Goal: Information Seeking & Learning: Learn about a topic

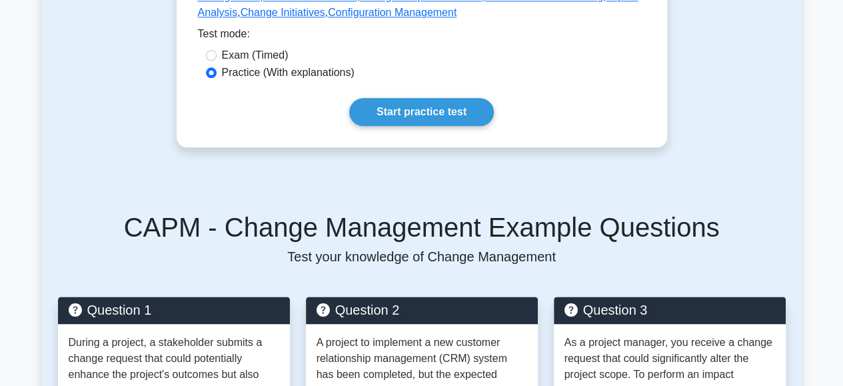
scroll to position [721, 0]
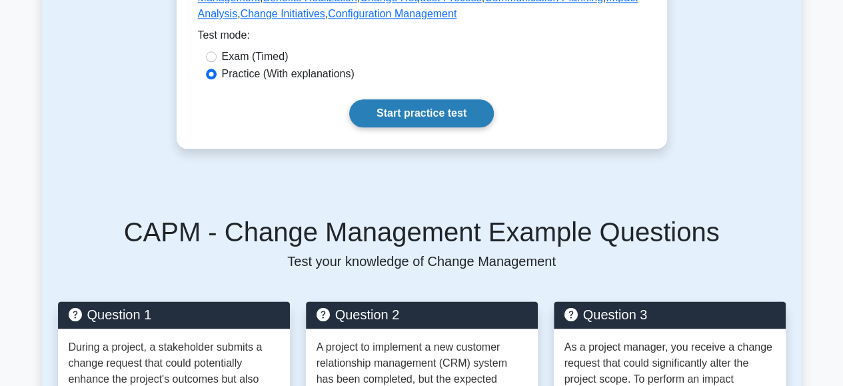
click at [384, 127] on link "Start practice test" at bounding box center [421, 113] width 145 height 28
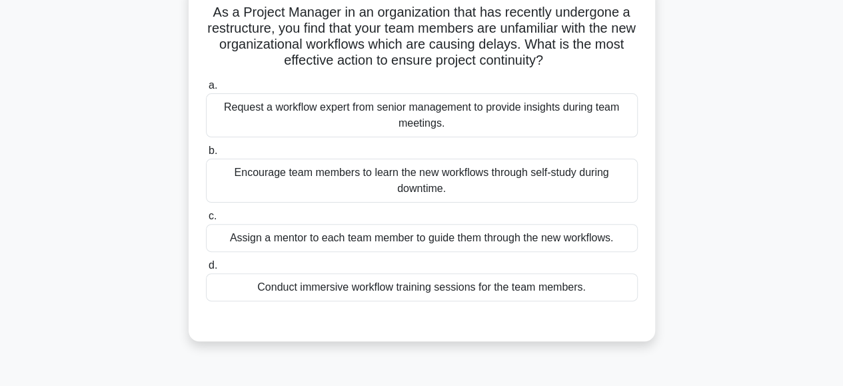
scroll to position [97, 0]
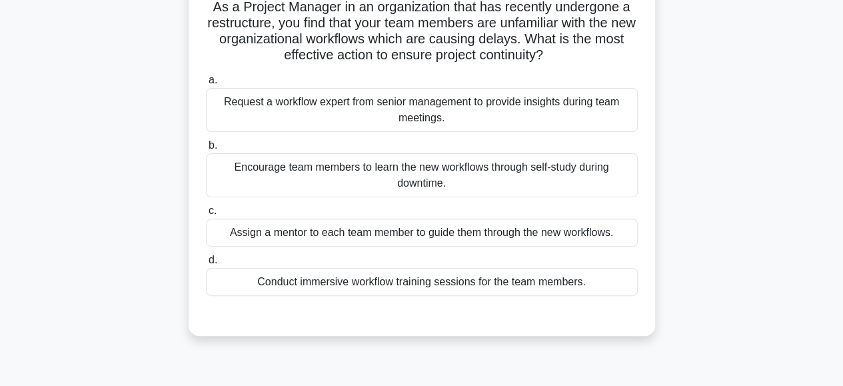
click at [358, 103] on div "Request a workflow expert from senior management to provide insights during tea…" at bounding box center [422, 110] width 432 height 44
click at [206, 85] on input "a. Request a workflow expert from senior management to provide insights during …" at bounding box center [206, 80] width 0 height 9
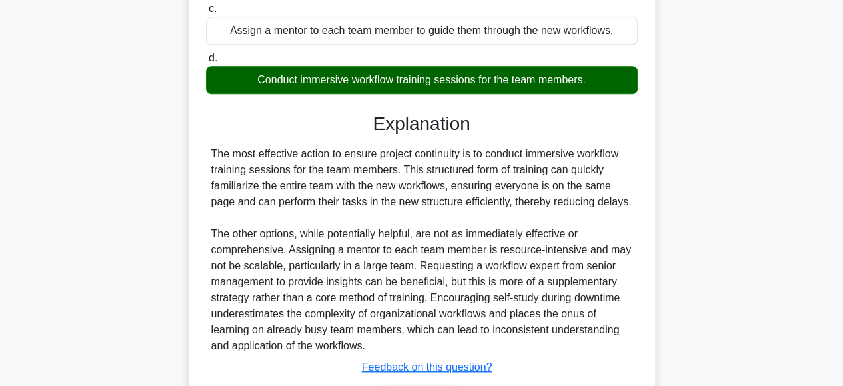
scroll to position [388, 0]
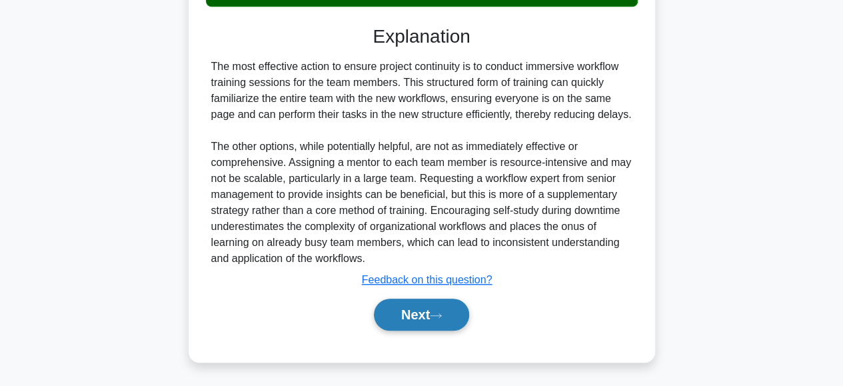
click at [380, 318] on button "Next" at bounding box center [421, 314] width 95 height 32
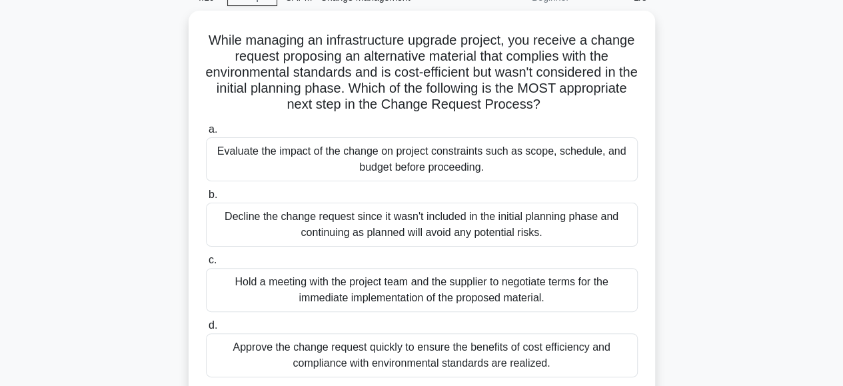
scroll to position [66, 0]
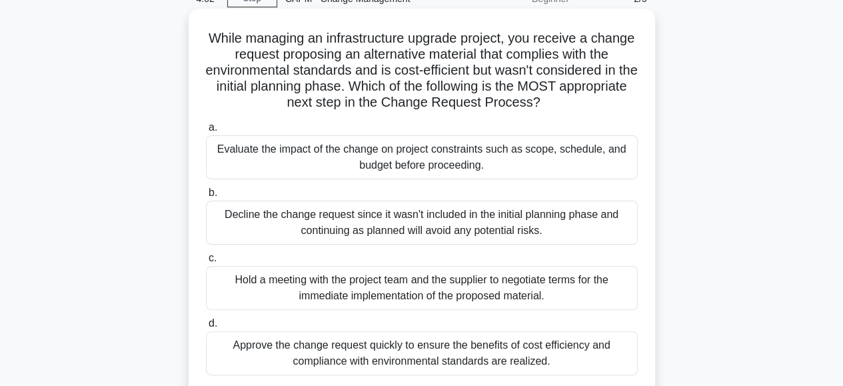
click at [360, 171] on div "Evaluate the impact of the change on project constraints such as scope, schedul…" at bounding box center [422, 157] width 432 height 44
click at [206, 132] on input "a. Evaluate the impact of the change on project constraints such as scope, sche…" at bounding box center [206, 127] width 0 height 9
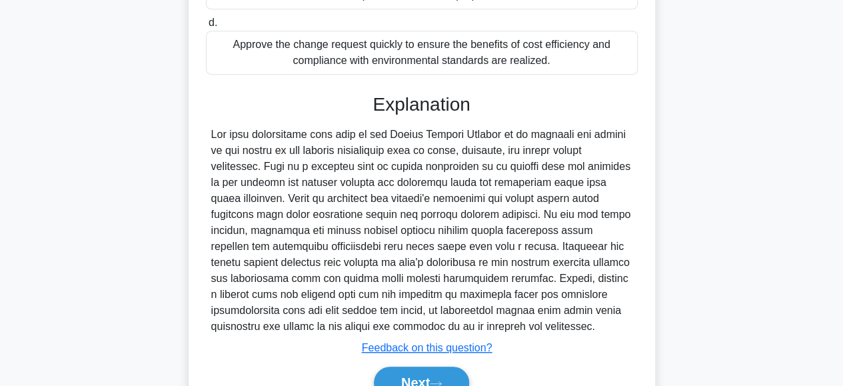
scroll to position [434, 0]
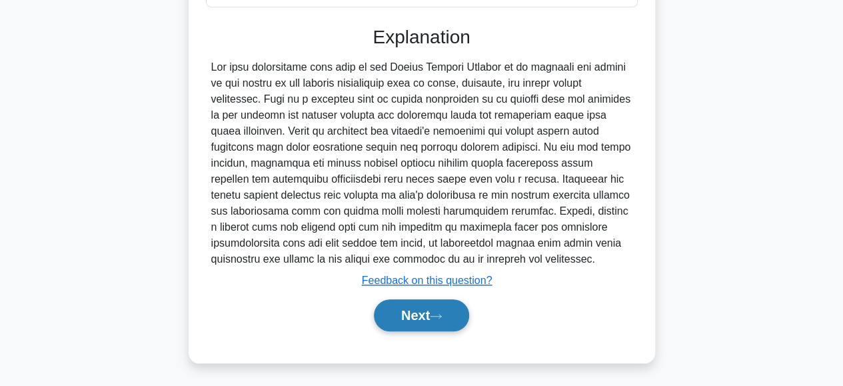
click at [418, 314] on button "Next" at bounding box center [421, 315] width 95 height 32
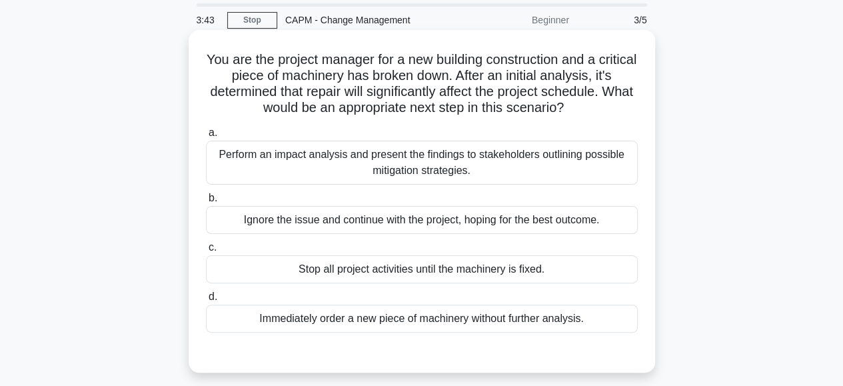
scroll to position [53, 0]
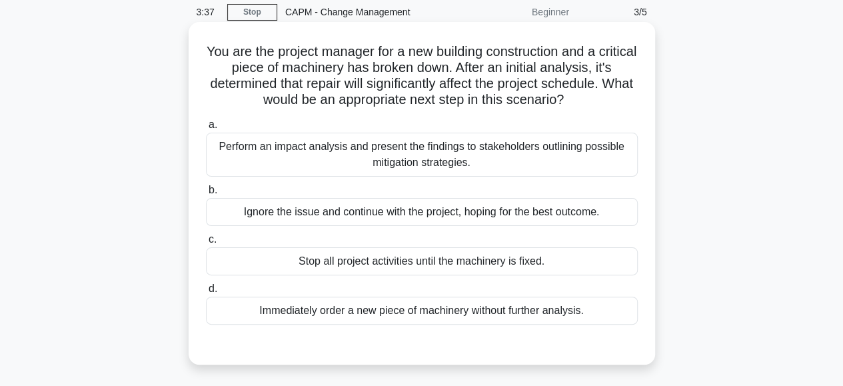
click at [411, 160] on div "Perform an impact analysis and present the findings to stakeholders outlining p…" at bounding box center [422, 155] width 432 height 44
click at [206, 129] on input "a. Perform an impact analysis and present the findings to stakeholders outlinin…" at bounding box center [206, 125] width 0 height 9
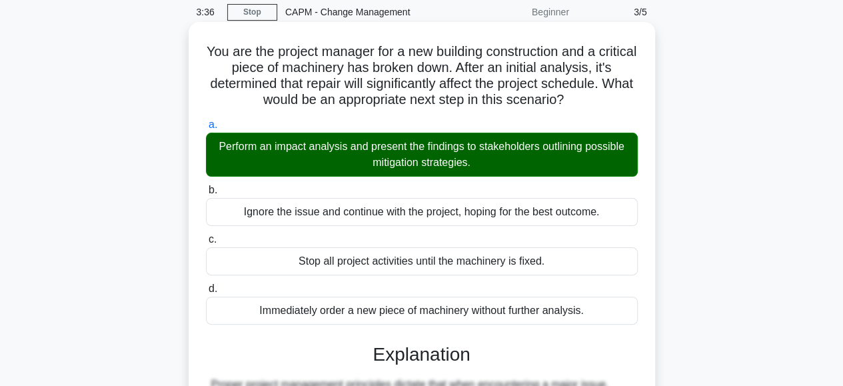
scroll to position [334, 0]
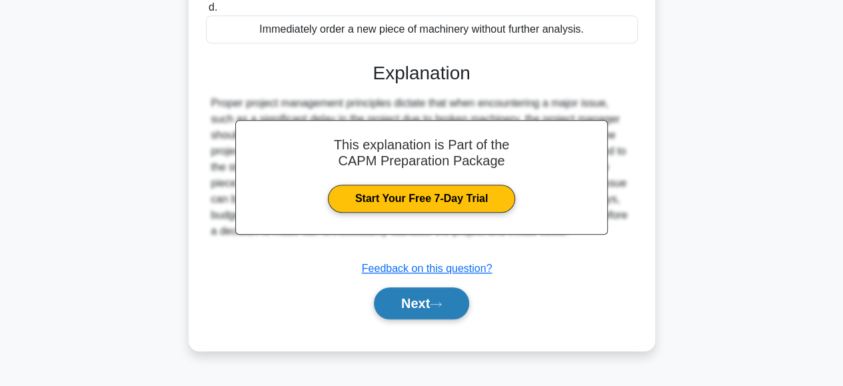
click at [413, 299] on button "Next" at bounding box center [421, 303] width 95 height 32
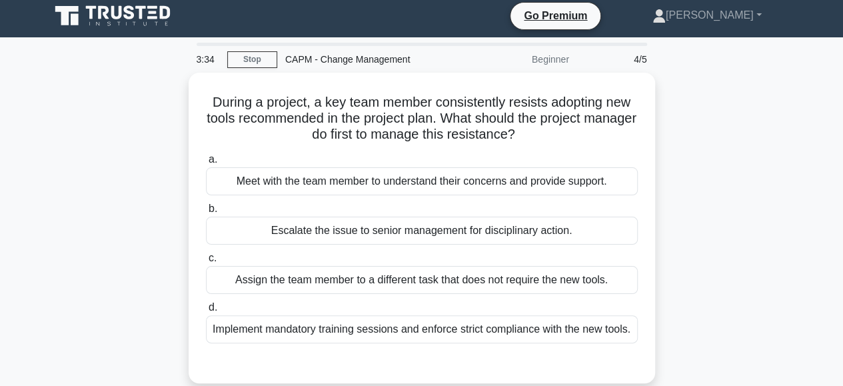
scroll to position [0, 0]
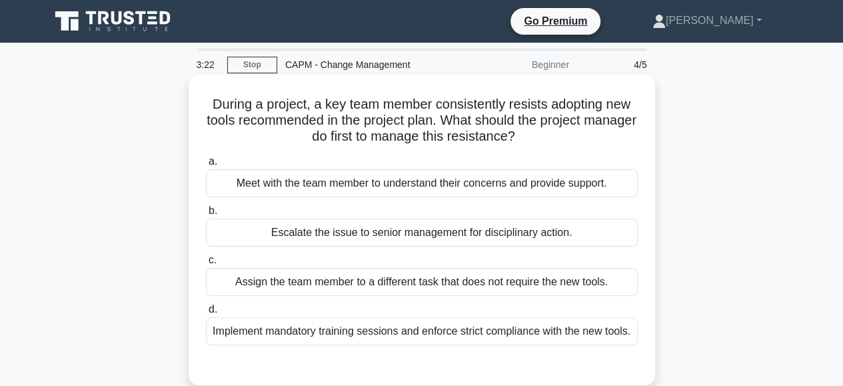
click at [384, 178] on div "Meet with the team member to understand their concerns and provide support." at bounding box center [422, 183] width 432 height 28
click at [206, 166] on input "a. Meet with the team member to understand their concerns and provide support." at bounding box center [206, 161] width 0 height 9
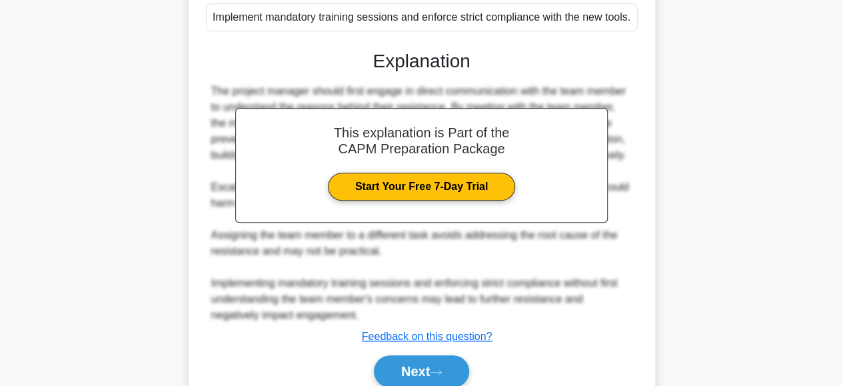
scroll to position [370, 0]
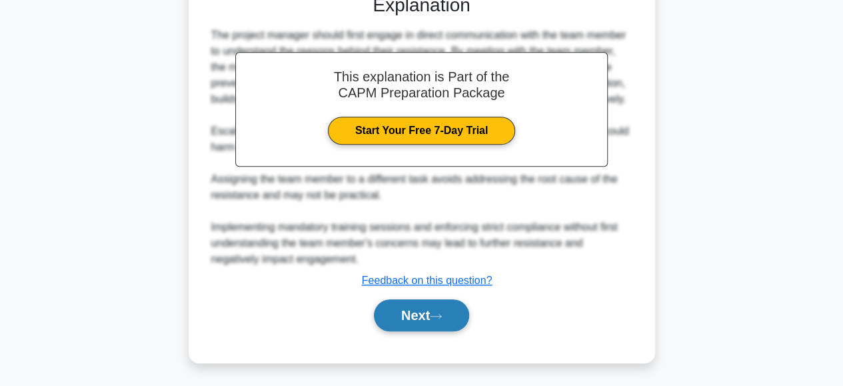
click at [401, 308] on button "Next" at bounding box center [421, 315] width 95 height 32
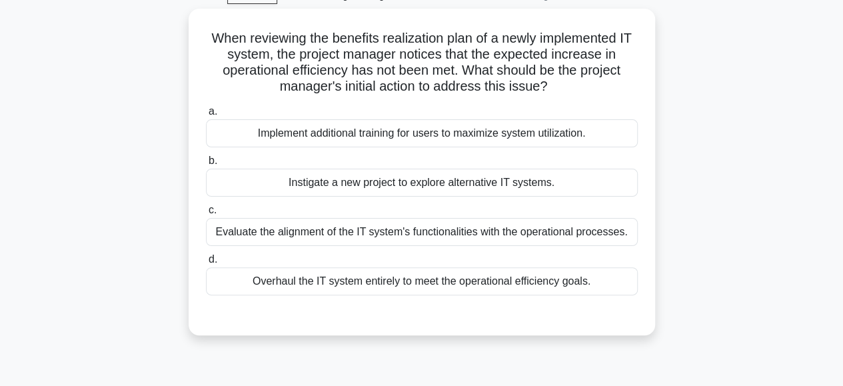
scroll to position [71, 0]
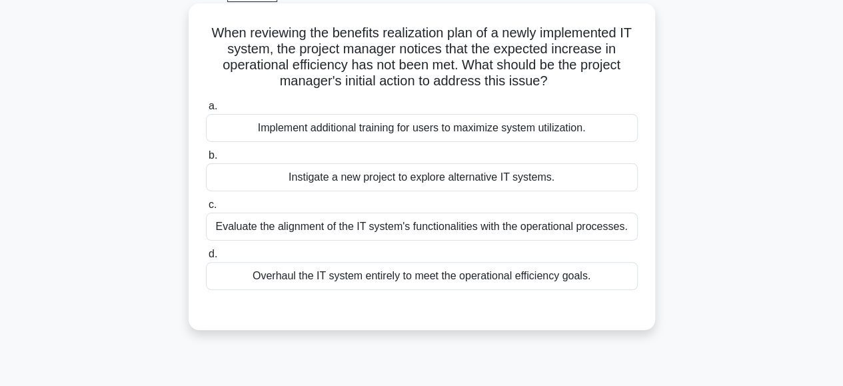
click at [340, 230] on div "Evaluate the alignment of the IT system's functionalities with the operational …" at bounding box center [422, 226] width 432 height 28
click at [206, 209] on input "c. Evaluate the alignment of the IT system's functionalities with the operation…" at bounding box center [206, 204] width 0 height 9
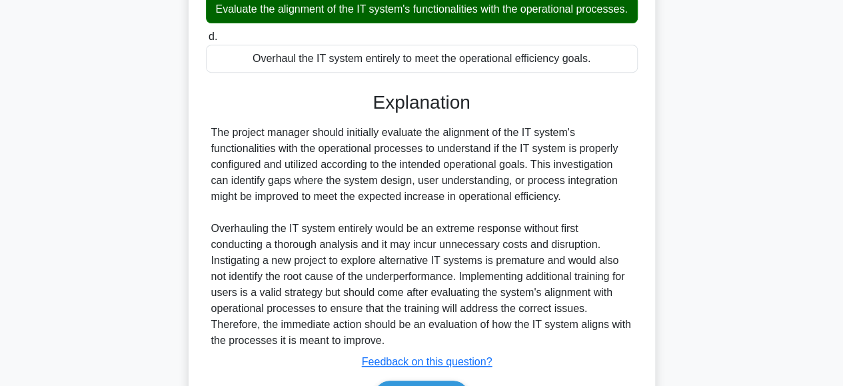
scroll to position [386, 0]
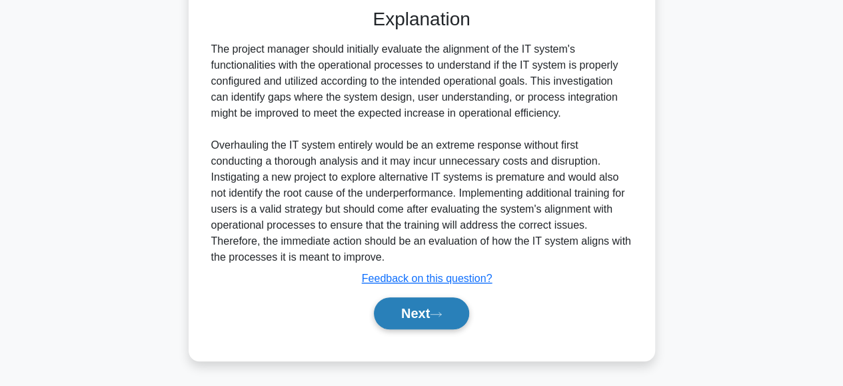
click at [398, 310] on button "Next" at bounding box center [421, 313] width 95 height 32
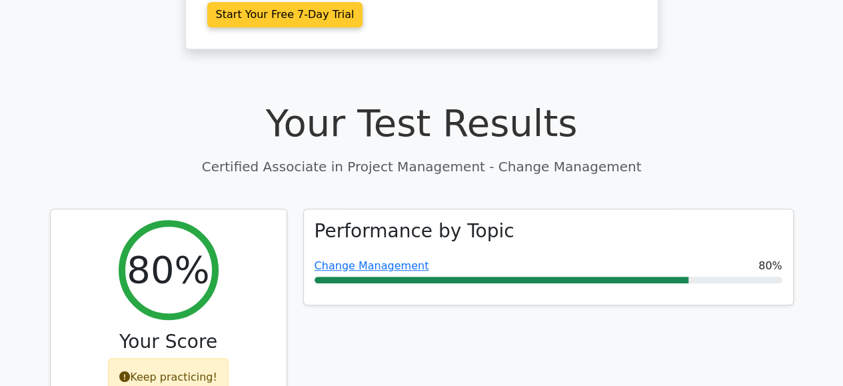
scroll to position [392, 0]
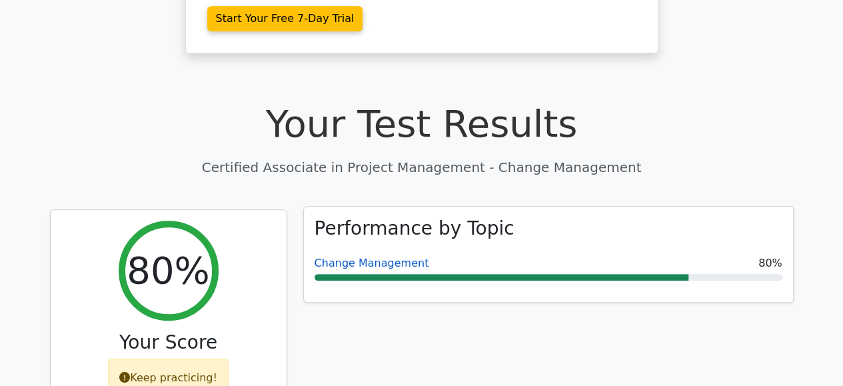
click at [361, 256] on link "Change Management" at bounding box center [371, 262] width 115 height 13
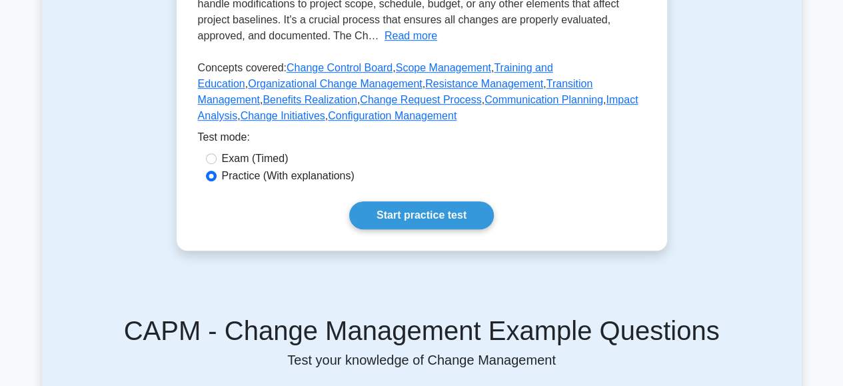
scroll to position [333, 0]
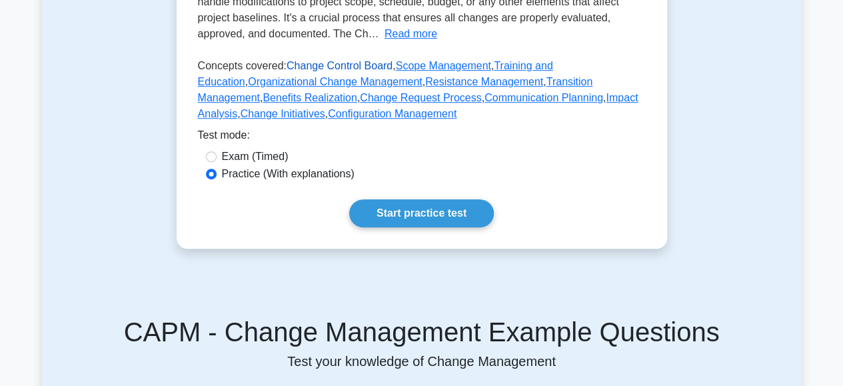
click at [337, 71] on link "Change Control Board" at bounding box center [339, 65] width 106 height 11
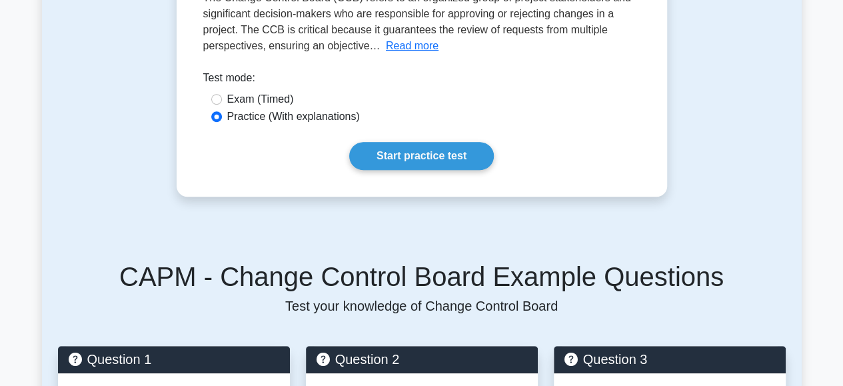
scroll to position [233, 0]
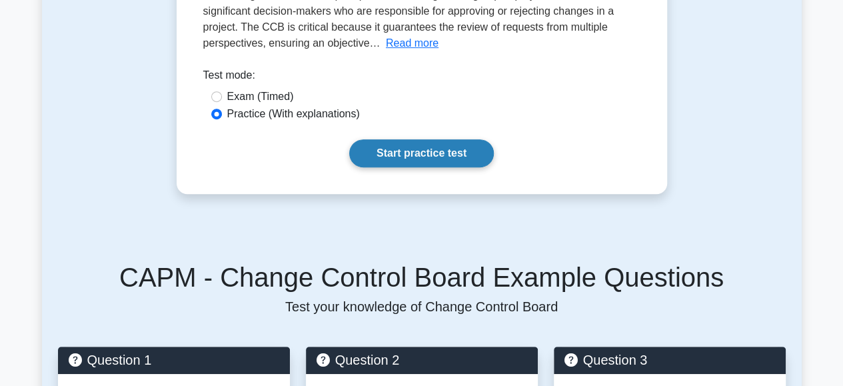
click at [397, 150] on link "Start practice test" at bounding box center [421, 153] width 145 height 28
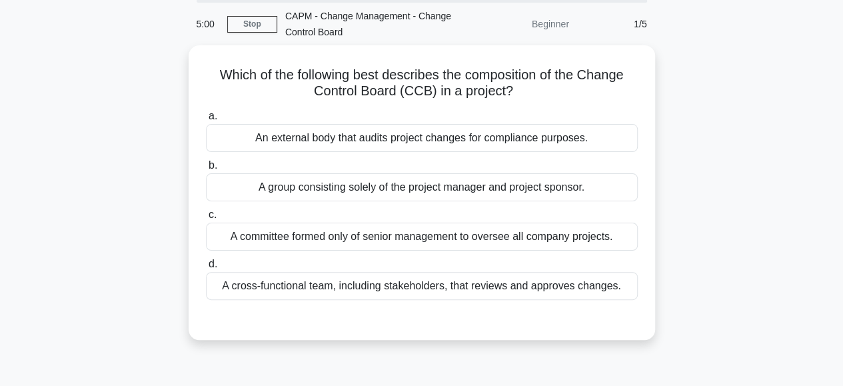
scroll to position [49, 0]
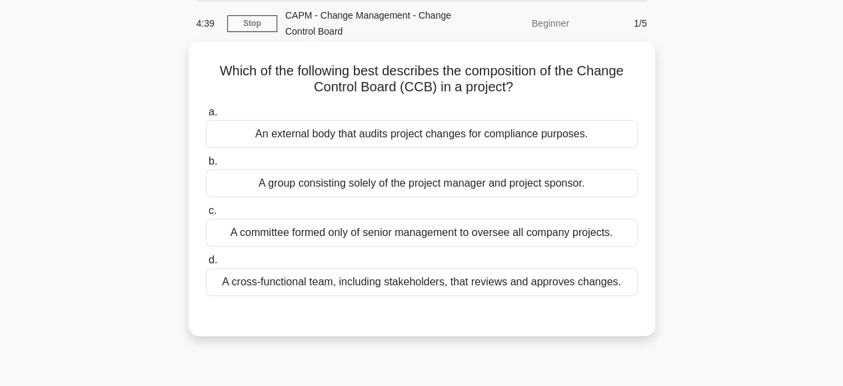
click at [356, 277] on div "A cross-functional team, including stakeholders, that reviews and approves chan…" at bounding box center [422, 282] width 432 height 28
click at [206, 264] on input "d. A cross-functional team, including stakeholders, that reviews and approves c…" at bounding box center [206, 260] width 0 height 9
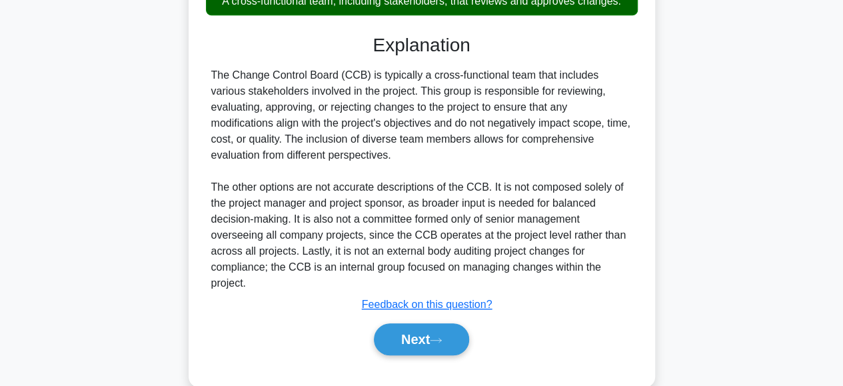
scroll to position [354, 0]
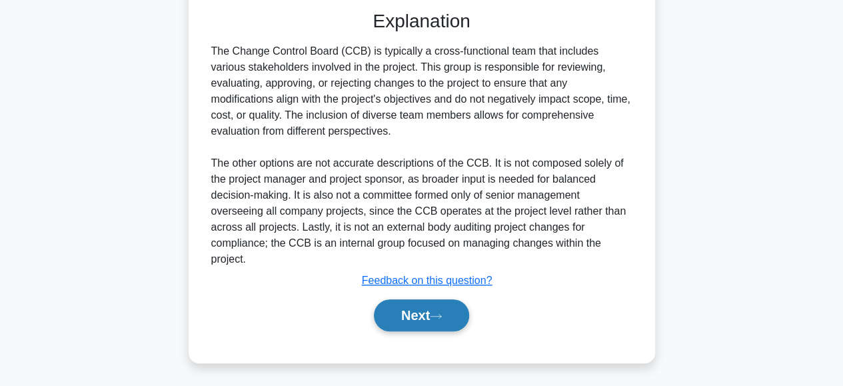
click at [391, 303] on button "Next" at bounding box center [421, 315] width 95 height 32
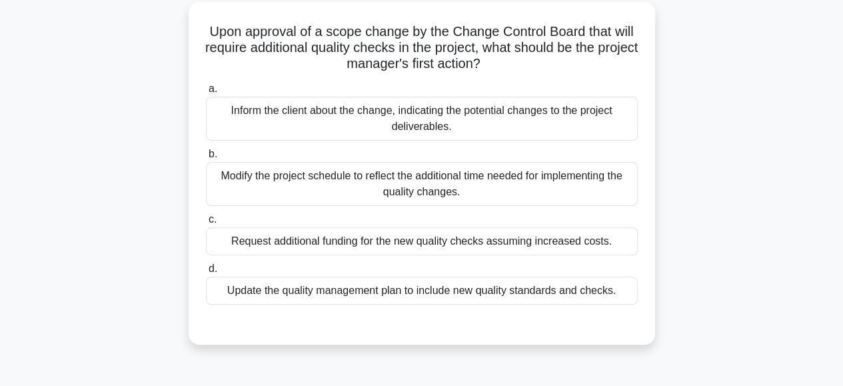
scroll to position [97, 0]
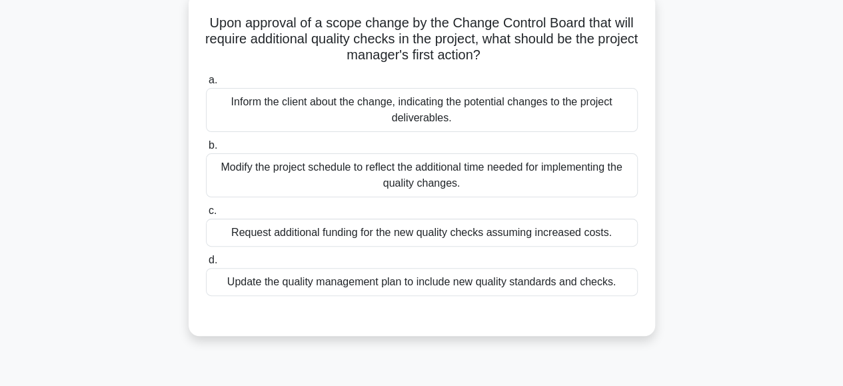
click at [464, 281] on div "Update the quality management plan to include new quality standards and checks." at bounding box center [422, 282] width 432 height 28
click at [206, 264] on input "d. Update the quality management plan to include new quality standards and chec…" at bounding box center [206, 260] width 0 height 9
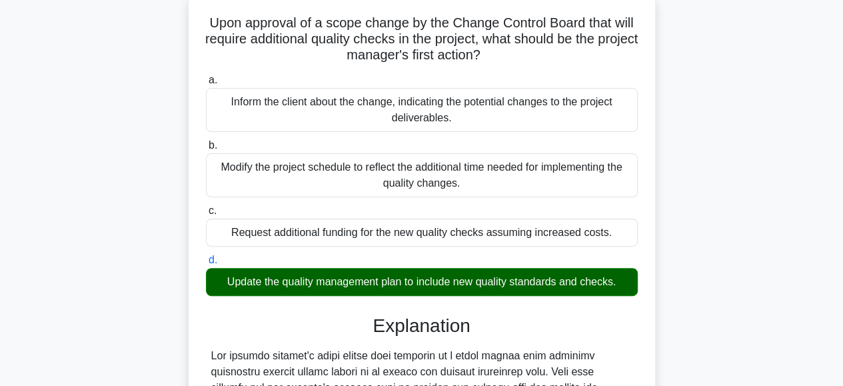
scroll to position [386, 0]
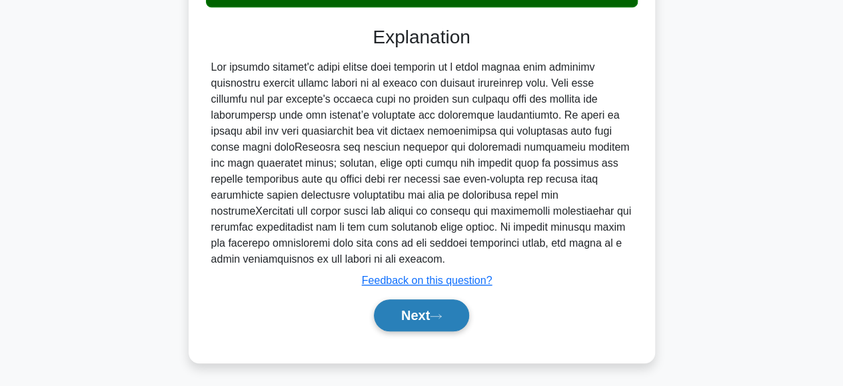
click at [404, 308] on button "Next" at bounding box center [421, 315] width 95 height 32
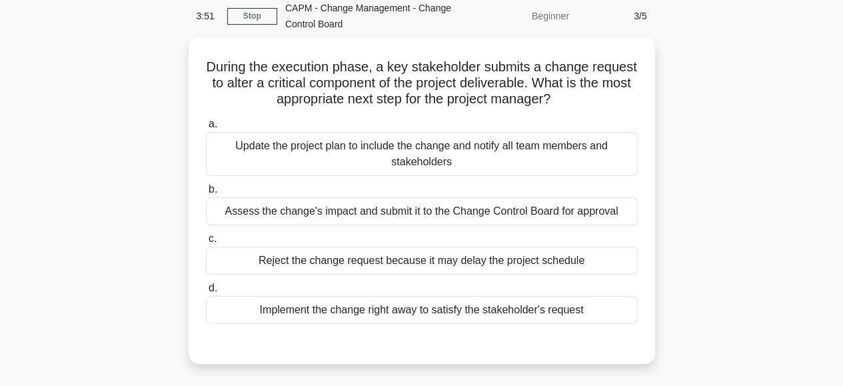
scroll to position [60, 0]
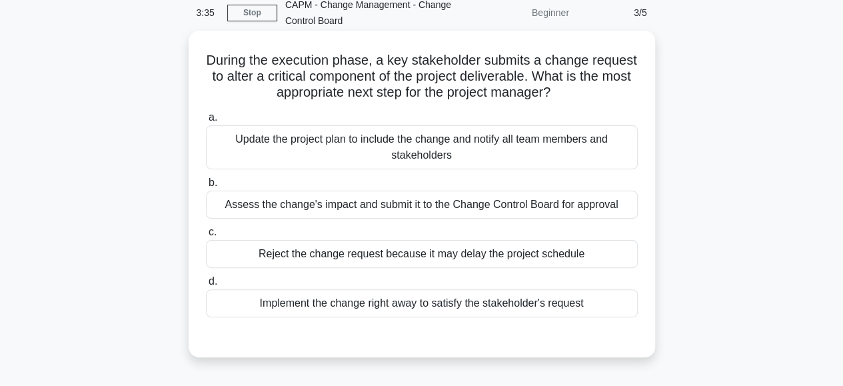
click at [391, 209] on div "Assess the change's impact and submit it to the Change Control Board for approv…" at bounding box center [422, 205] width 432 height 28
click at [206, 187] on input "b. Assess the change's impact and submit it to the Change Control Board for app…" at bounding box center [206, 183] width 0 height 9
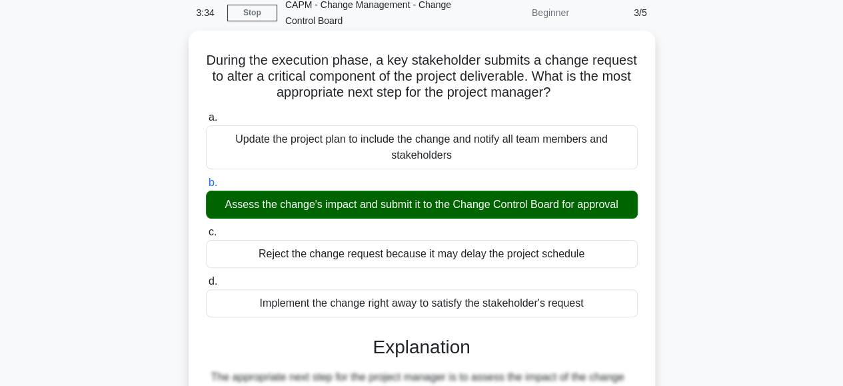
scroll to position [334, 0]
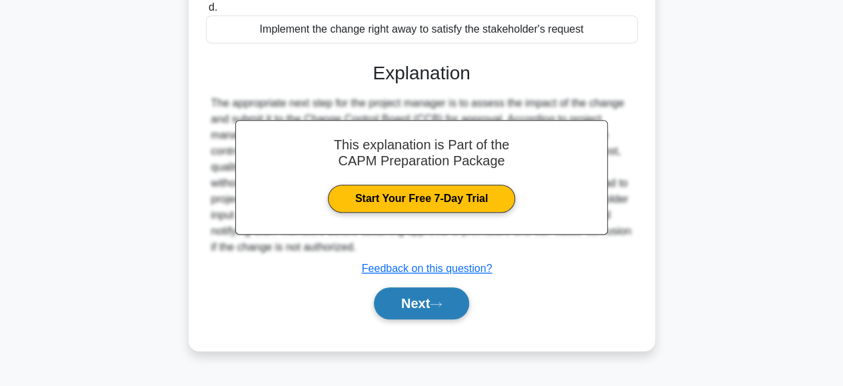
click at [396, 303] on button "Next" at bounding box center [421, 303] width 95 height 32
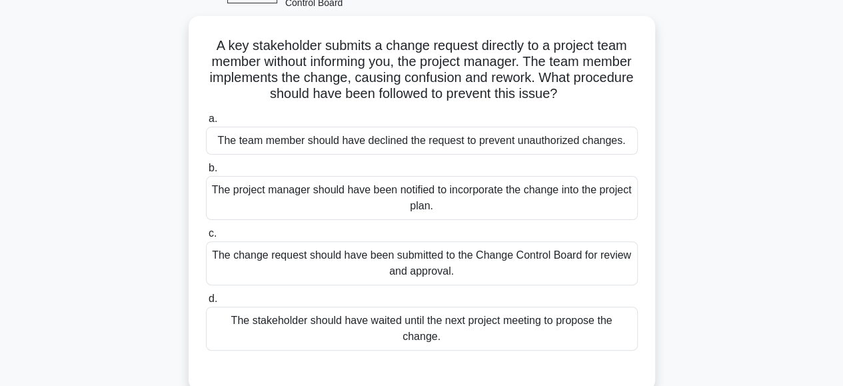
scroll to position [80, 0]
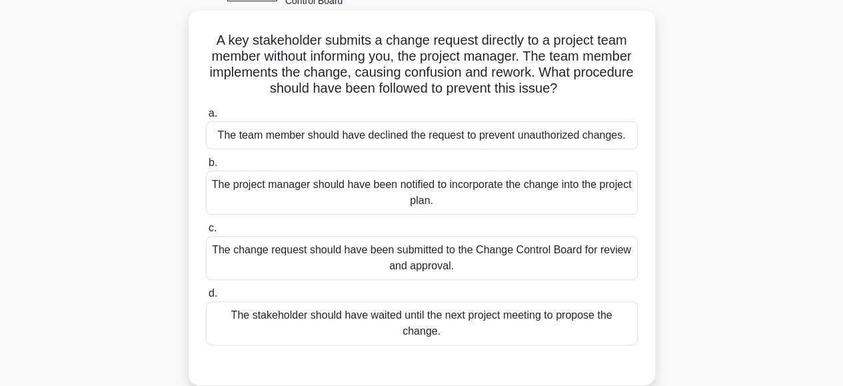
click at [422, 193] on div "The project manager should have been notified to incorporate the change into th…" at bounding box center [422, 193] width 432 height 44
click at [206, 167] on input "b. The project manager should have been notified to incorporate the change into…" at bounding box center [206, 163] width 0 height 9
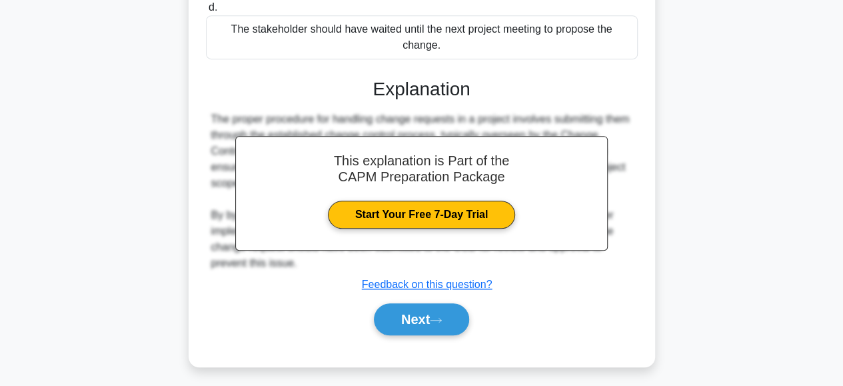
scroll to position [369, 0]
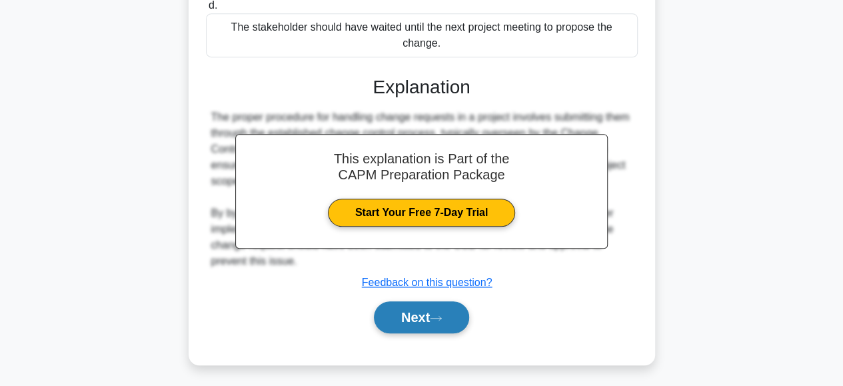
click at [397, 320] on button "Next" at bounding box center [421, 317] width 95 height 32
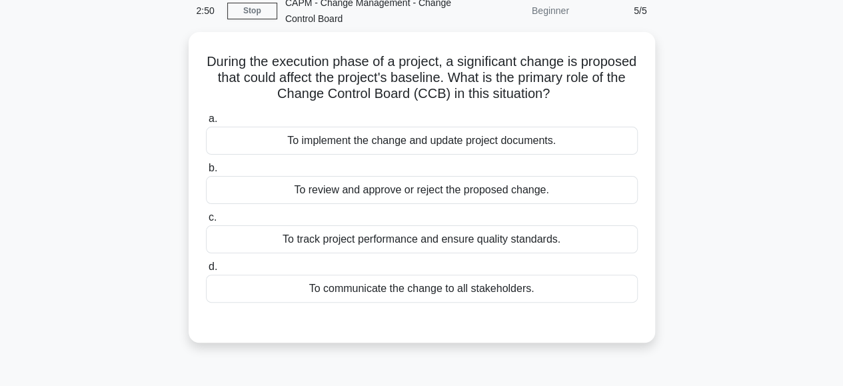
scroll to position [60, 0]
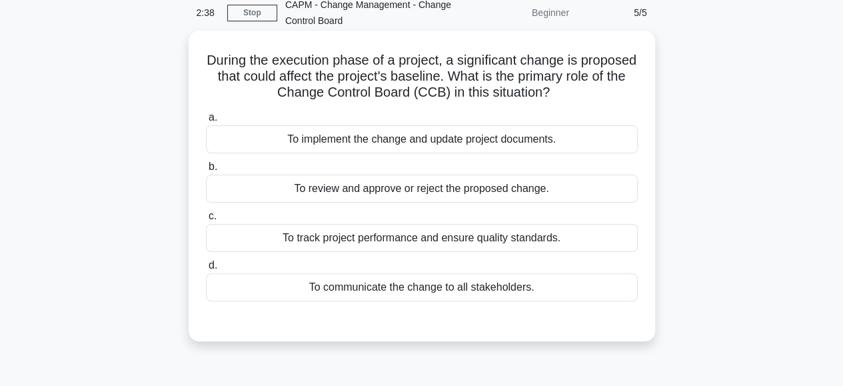
drag, startPoint x: 401, startPoint y: 194, endPoint x: 348, endPoint y: 177, distance: 56.2
click at [348, 177] on div "To review and approve or reject the proposed change." at bounding box center [422, 189] width 432 height 28
click at [206, 171] on input "b. To review and approve or reject the proposed change." at bounding box center [206, 167] width 0 height 9
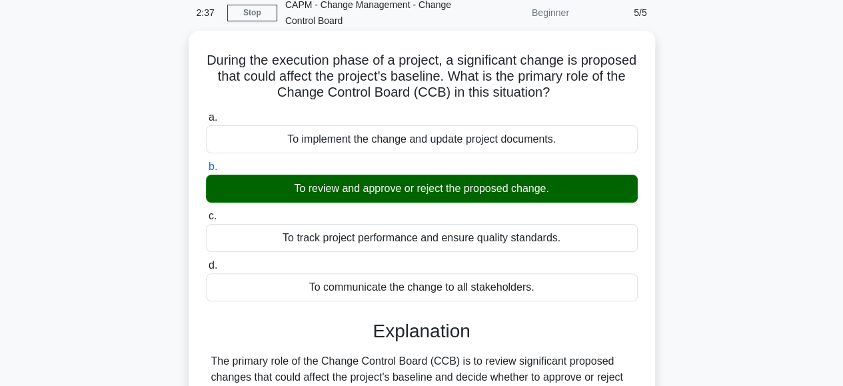
scroll to position [334, 0]
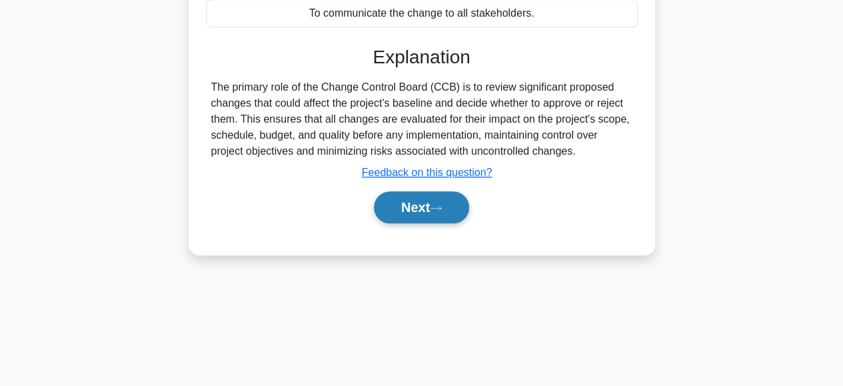
click at [417, 208] on button "Next" at bounding box center [421, 207] width 95 height 32
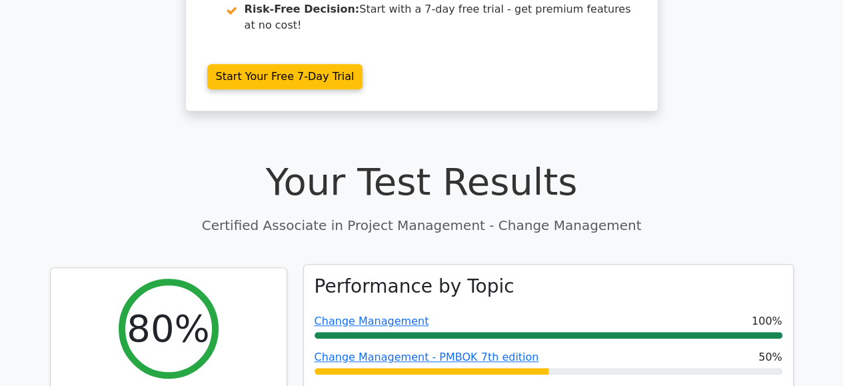
scroll to position [332, 0]
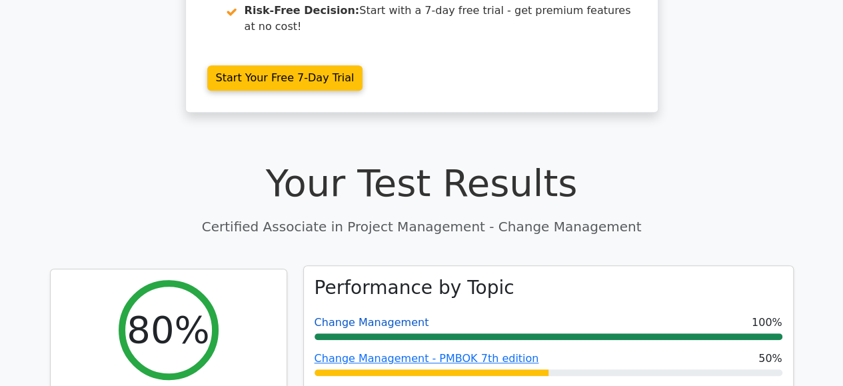
click at [405, 316] on link "Change Management" at bounding box center [371, 322] width 115 height 13
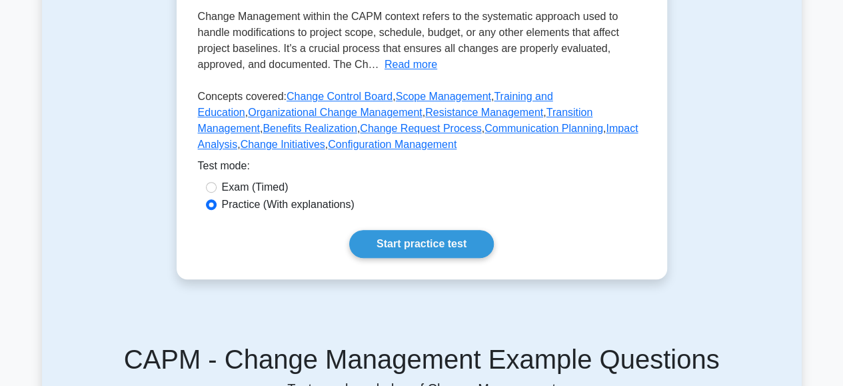
scroll to position [298, 0]
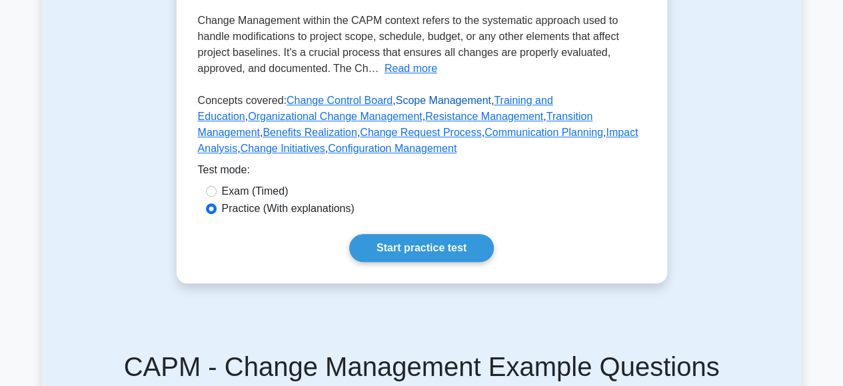
click at [436, 106] on link "Scope Management" at bounding box center [443, 100] width 95 height 11
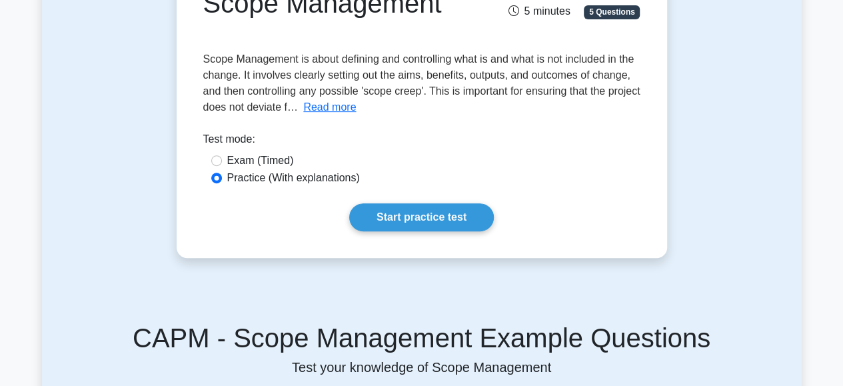
scroll to position [174, 0]
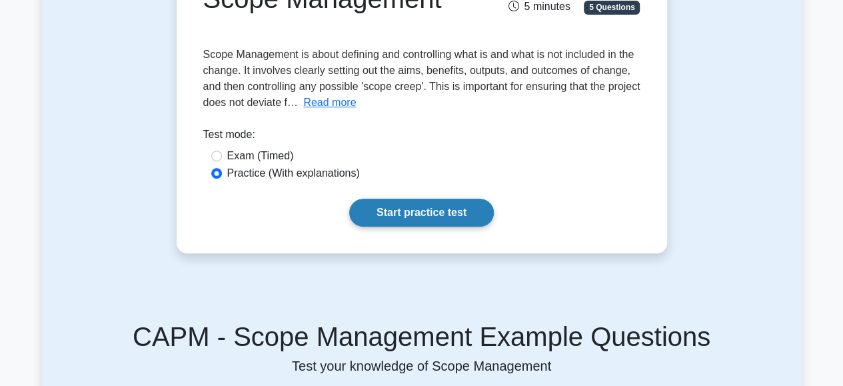
click at [410, 208] on link "Start practice test" at bounding box center [421, 212] width 145 height 28
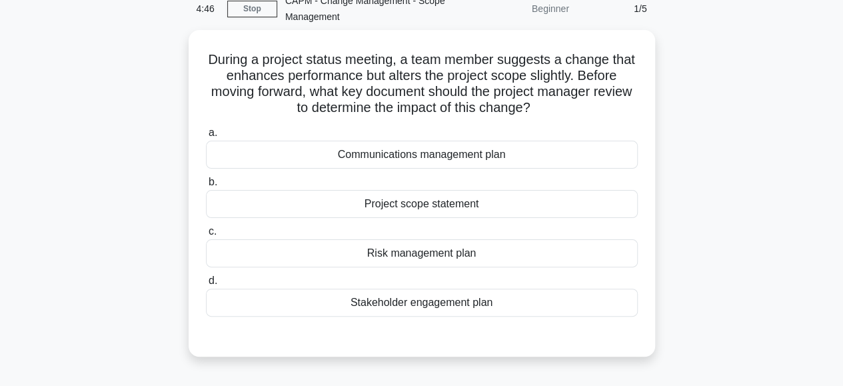
scroll to position [65, 0]
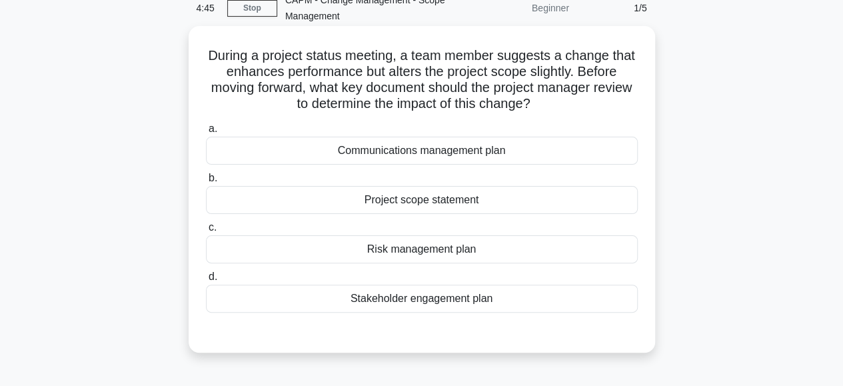
click at [396, 201] on div "Project scope statement" at bounding box center [422, 200] width 432 height 28
click at [206, 183] on input "b. Project scope statement" at bounding box center [206, 178] width 0 height 9
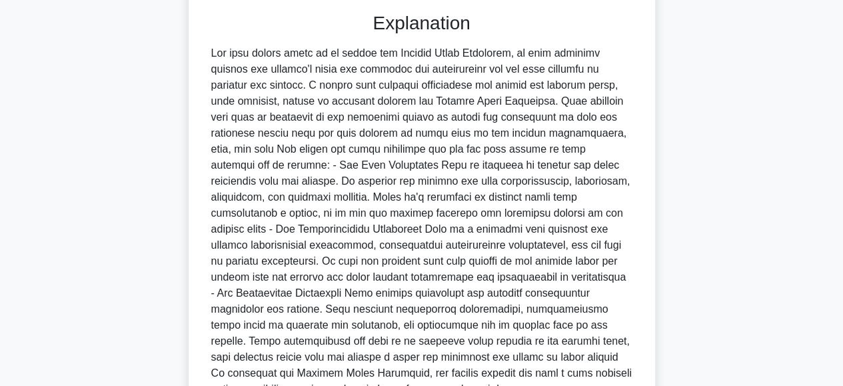
scroll to position [514, 0]
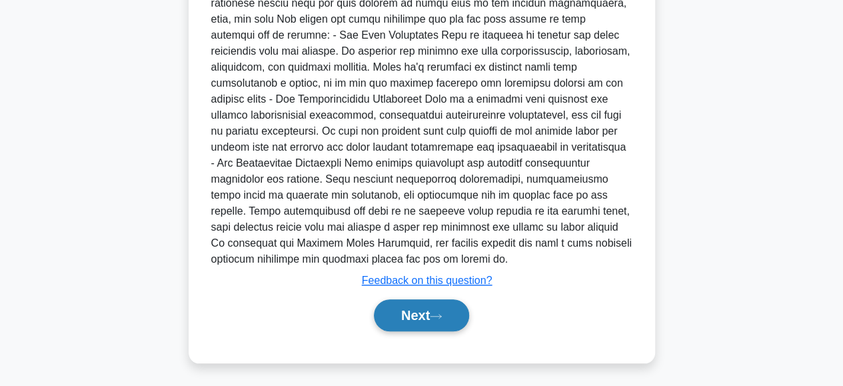
click at [386, 324] on button "Next" at bounding box center [421, 315] width 95 height 32
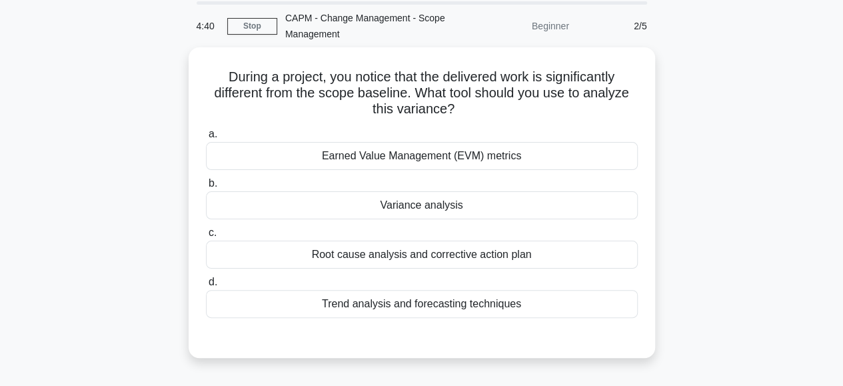
scroll to position [46, 0]
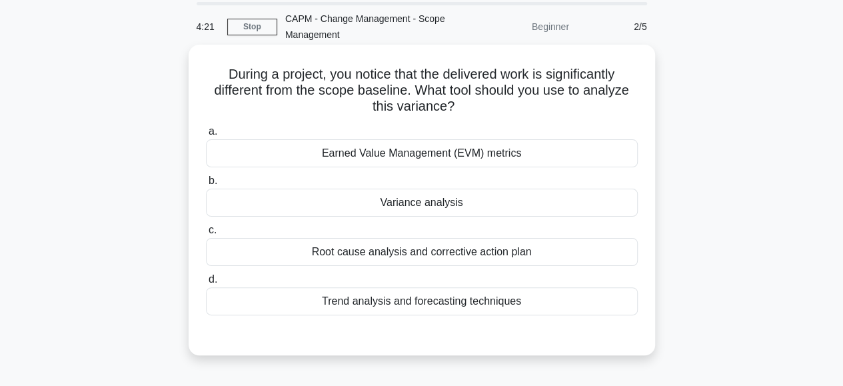
click at [454, 200] on div "Variance analysis" at bounding box center [422, 203] width 432 height 28
click at [206, 185] on input "b. Variance analysis" at bounding box center [206, 181] width 0 height 9
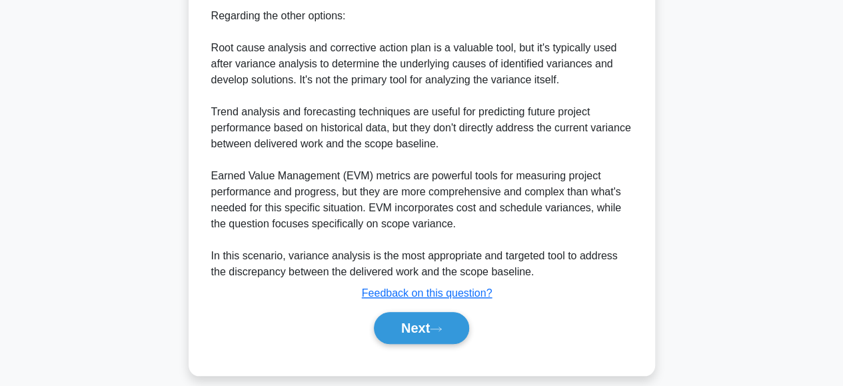
scroll to position [546, 0]
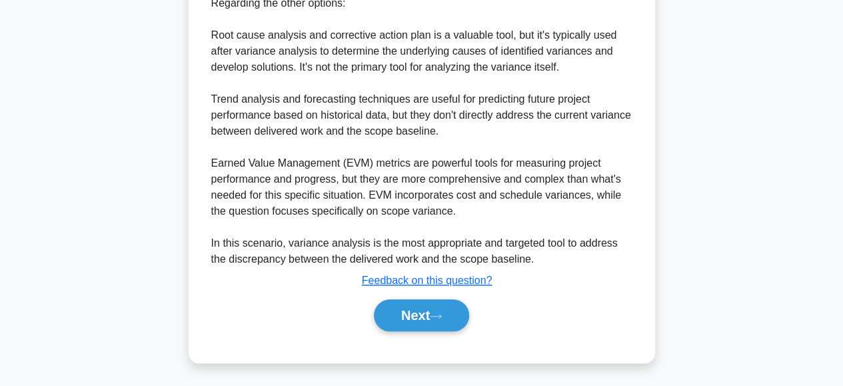
click at [396, 313] on button "Next" at bounding box center [421, 315] width 95 height 32
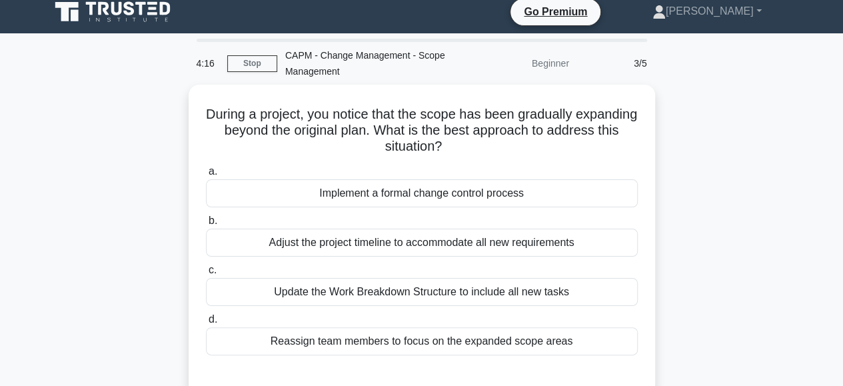
scroll to position [8, 0]
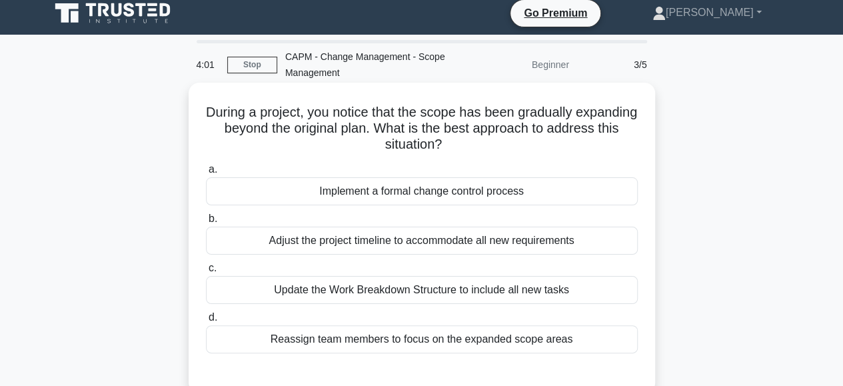
click at [381, 198] on div "Implement a formal change control process" at bounding box center [422, 191] width 432 height 28
click at [206, 174] on input "a. Implement a formal change control process" at bounding box center [206, 169] width 0 height 9
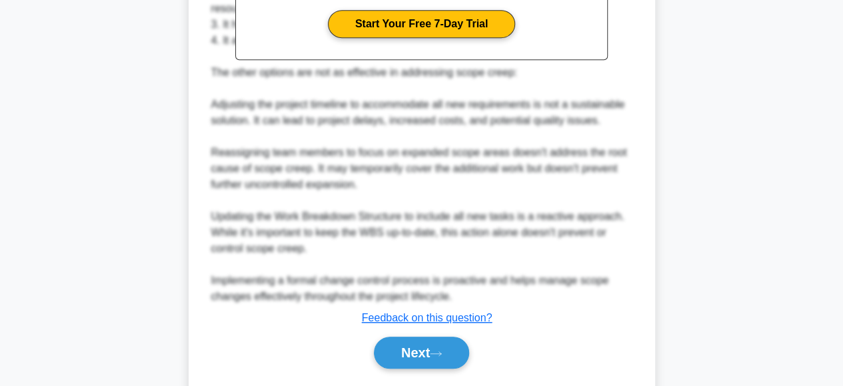
scroll to position [522, 0]
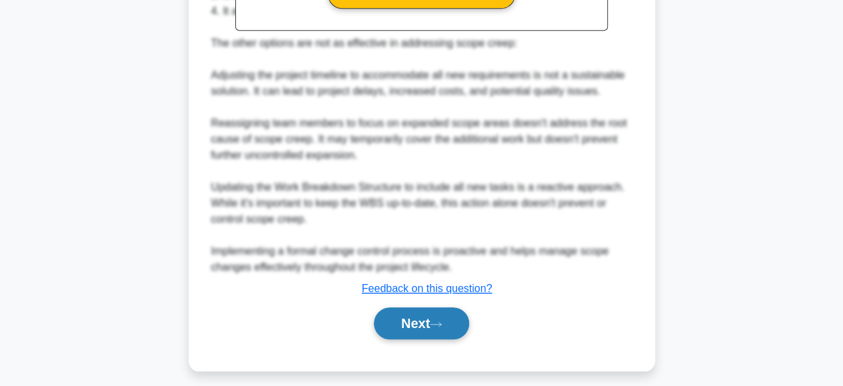
click at [400, 319] on button "Next" at bounding box center [421, 323] width 95 height 32
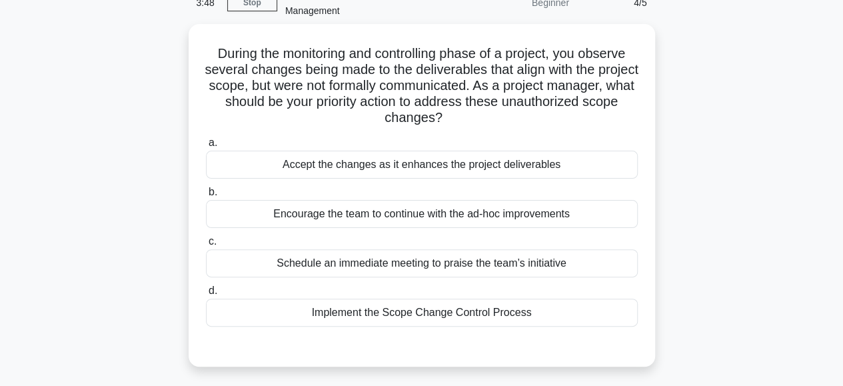
scroll to position [71, 0]
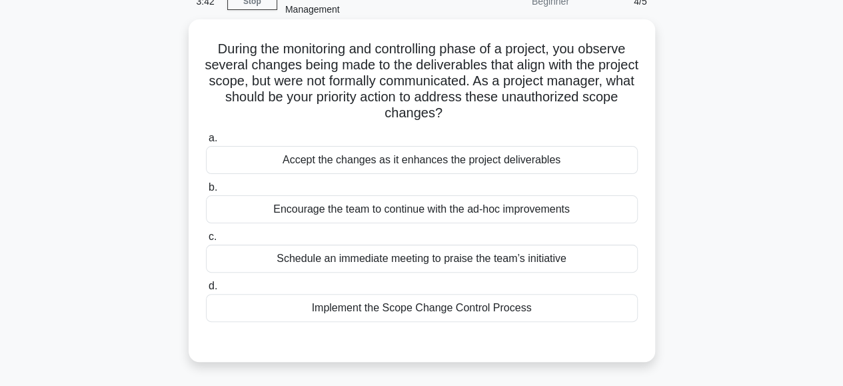
click at [366, 307] on div "Implement the Scope Change Control Process" at bounding box center [422, 308] width 432 height 28
click at [206, 290] on input "d. Implement the Scope Change Control Process" at bounding box center [206, 286] width 0 height 9
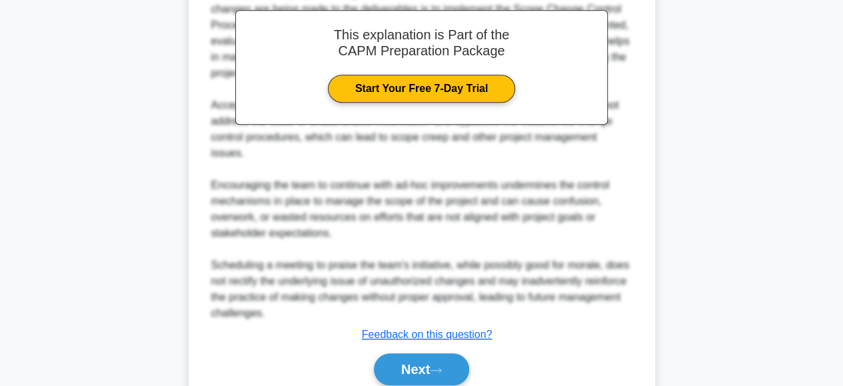
scroll to position [465, 0]
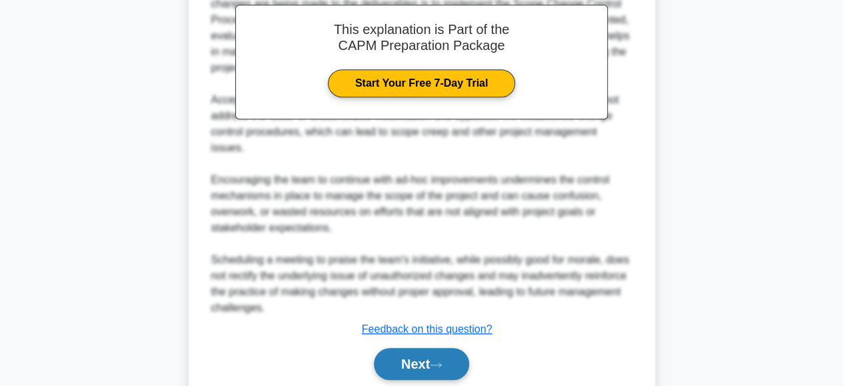
click at [398, 348] on button "Next" at bounding box center [421, 364] width 95 height 32
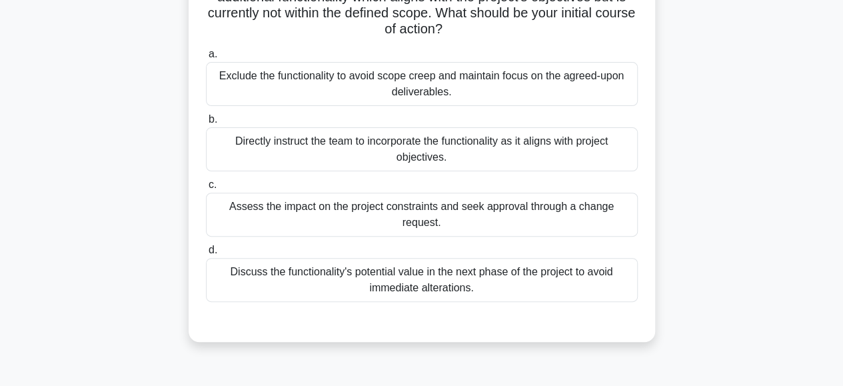
scroll to position [145, 0]
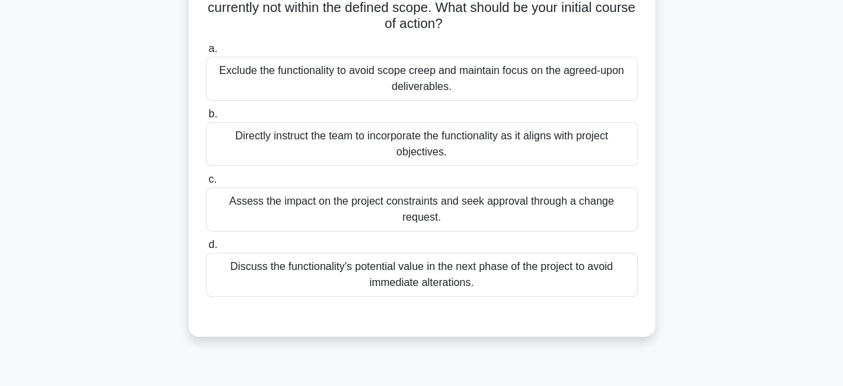
click at [422, 202] on div "Assess the impact on the project constraints and seek approval through a change…" at bounding box center [422, 209] width 432 height 44
click at [206, 184] on input "c. Assess the impact on the project constraints and seek approval through a cha…" at bounding box center [206, 179] width 0 height 9
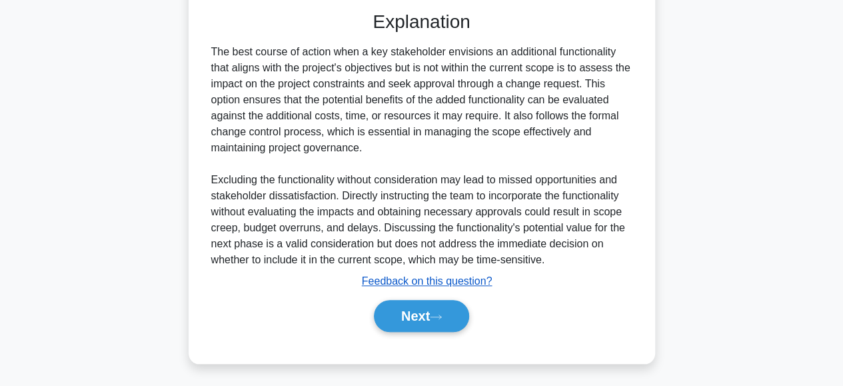
scroll to position [450, 0]
click at [399, 318] on button "Next" at bounding box center [421, 315] width 95 height 32
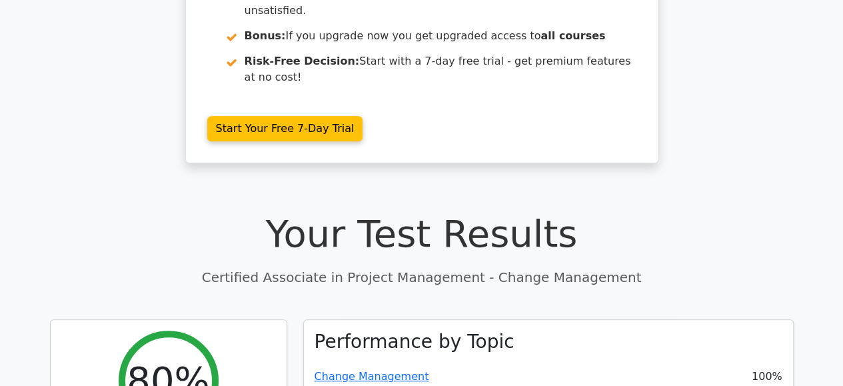
scroll to position [282, 0]
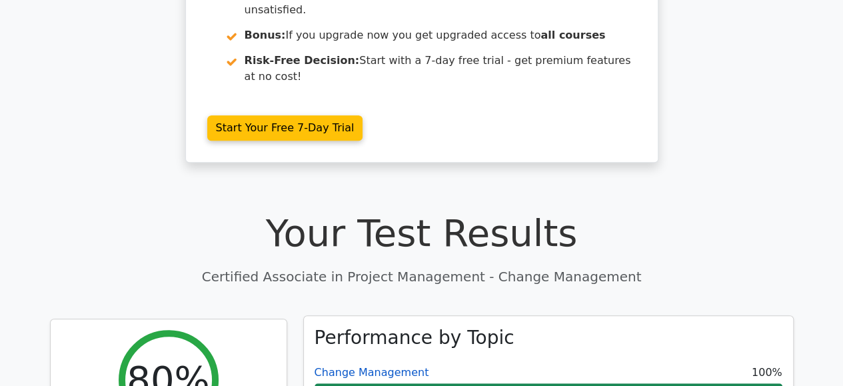
click at [391, 366] on link "Change Management" at bounding box center [371, 372] width 115 height 13
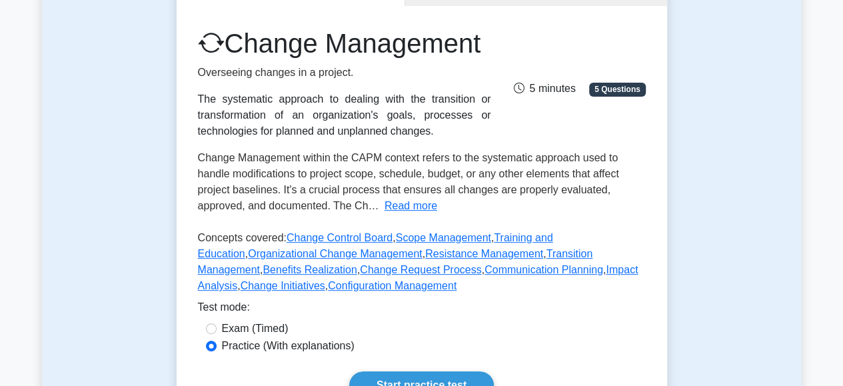
scroll to position [261, 0]
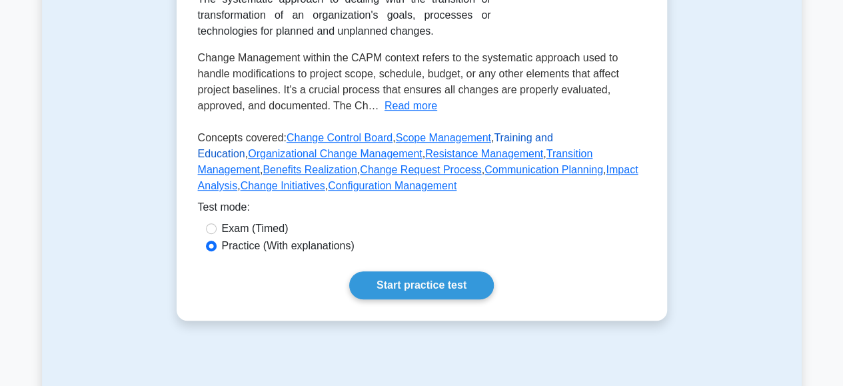
click at [535, 159] on link "Training and Education" at bounding box center [375, 145] width 355 height 27
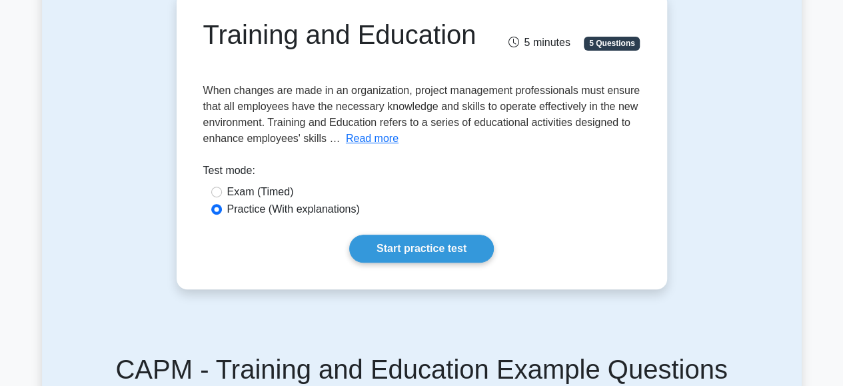
scroll to position [143, 0]
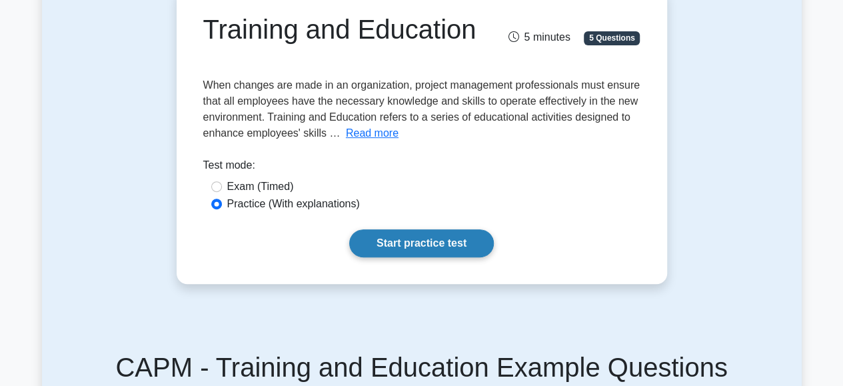
click at [425, 247] on link "Start practice test" at bounding box center [421, 243] width 145 height 28
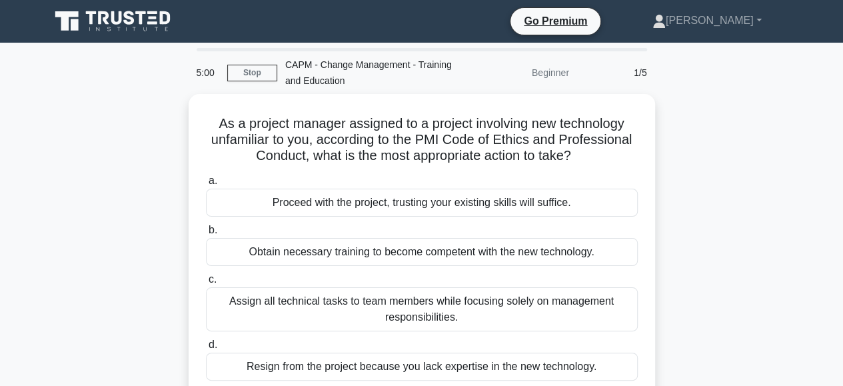
scroll to position [32, 0]
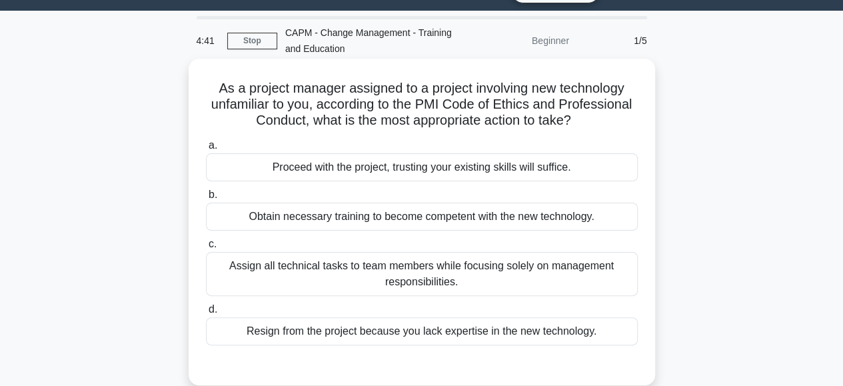
click at [409, 225] on div "Obtain necessary training to become competent with the new technology." at bounding box center [422, 216] width 432 height 28
click at [206, 199] on input "b. Obtain necessary training to become competent with the new technology." at bounding box center [206, 195] width 0 height 9
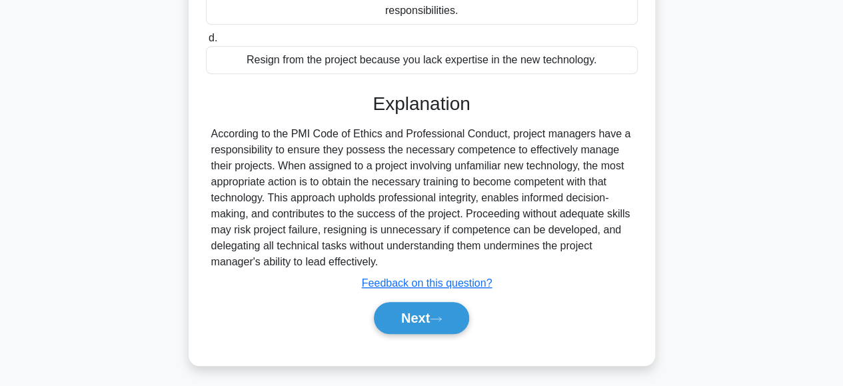
scroll to position [319, 0]
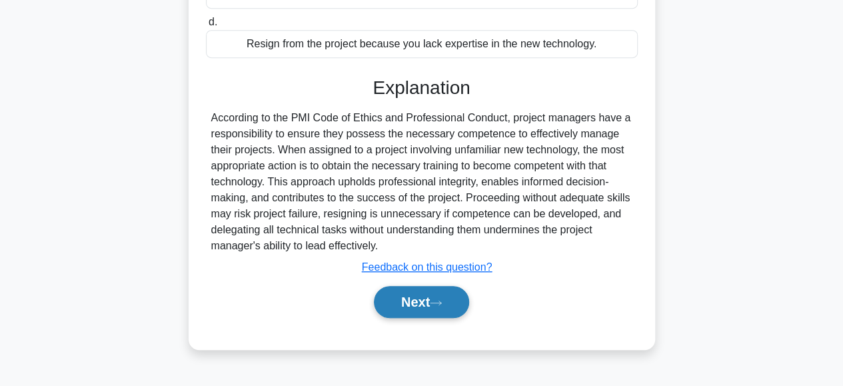
click at [402, 298] on button "Next" at bounding box center [421, 302] width 95 height 32
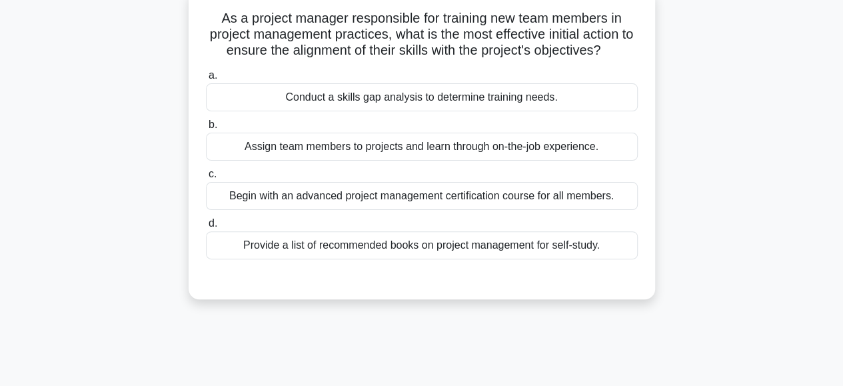
scroll to position [105, 0]
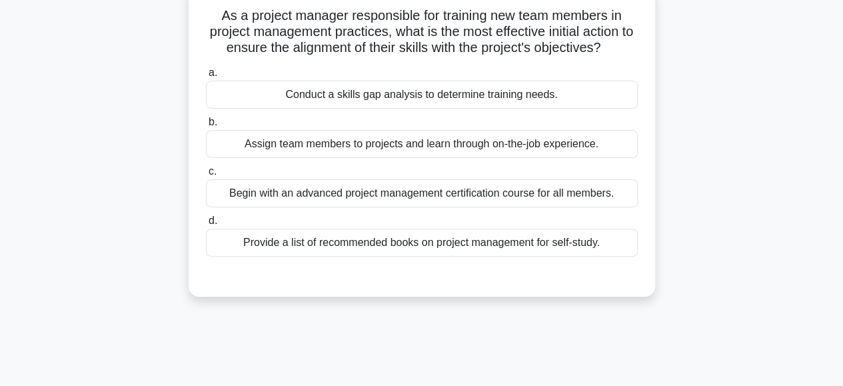
click at [510, 101] on div "Conduct a skills gap analysis to determine training needs." at bounding box center [422, 95] width 432 height 28
click at [206, 77] on input "a. Conduct a skills gap analysis to determine training needs." at bounding box center [206, 73] width 0 height 9
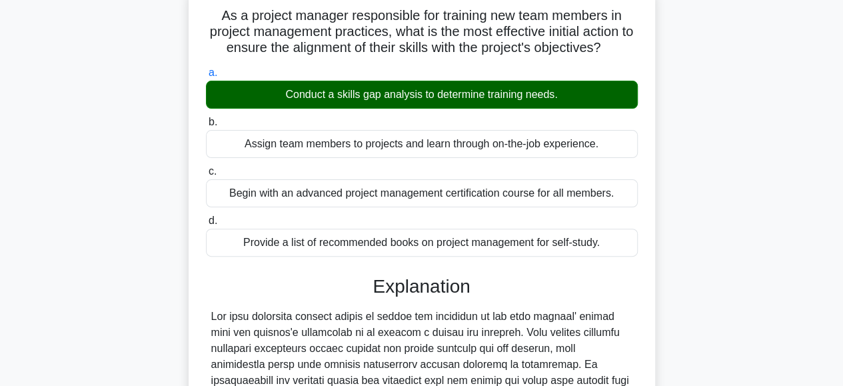
scroll to position [418, 0]
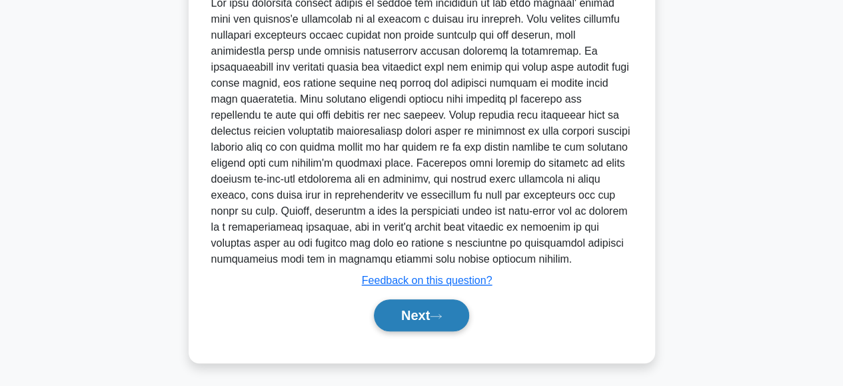
click at [420, 314] on button "Next" at bounding box center [421, 315] width 95 height 32
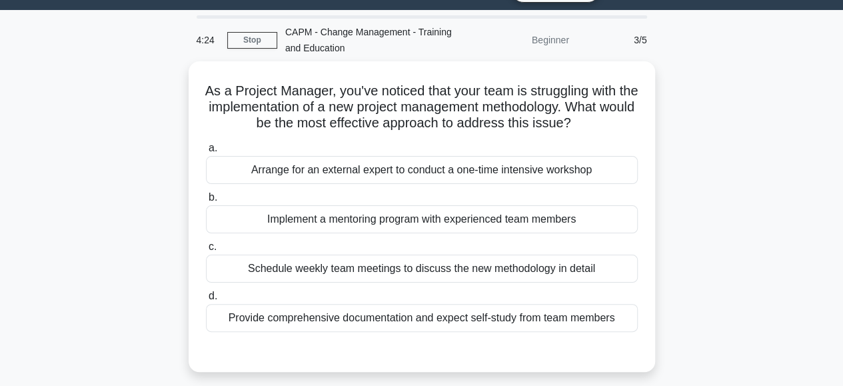
scroll to position [31, 0]
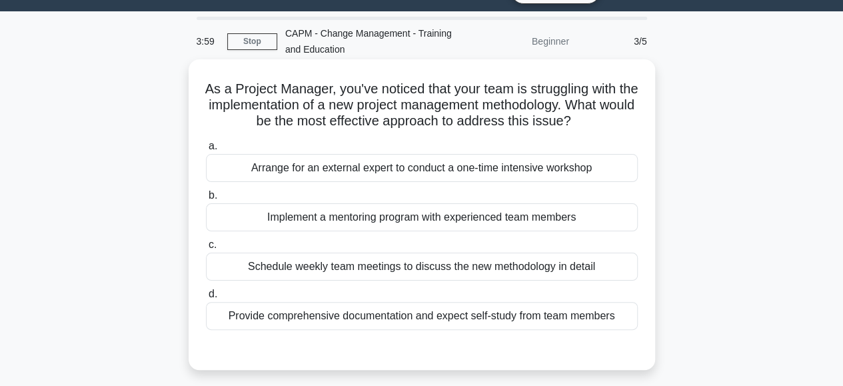
click at [470, 176] on div "Arrange for an external expert to conduct a one-time intensive workshop" at bounding box center [422, 168] width 432 height 28
click at [206, 151] on input "a. Arrange for an external expert to conduct a one-time intensive workshop" at bounding box center [206, 146] width 0 height 9
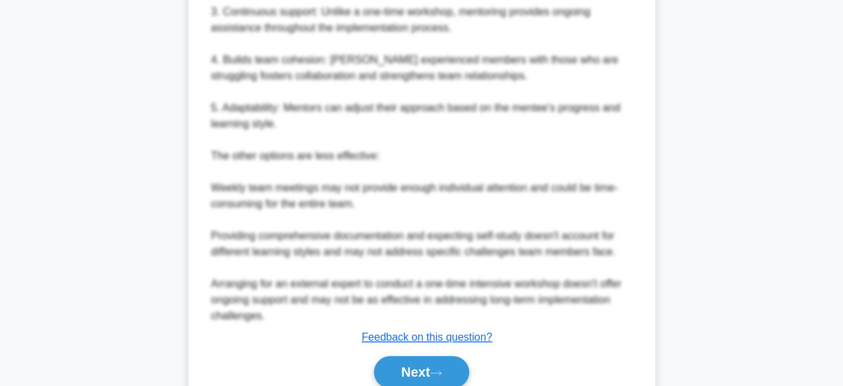
scroll to position [589, 0]
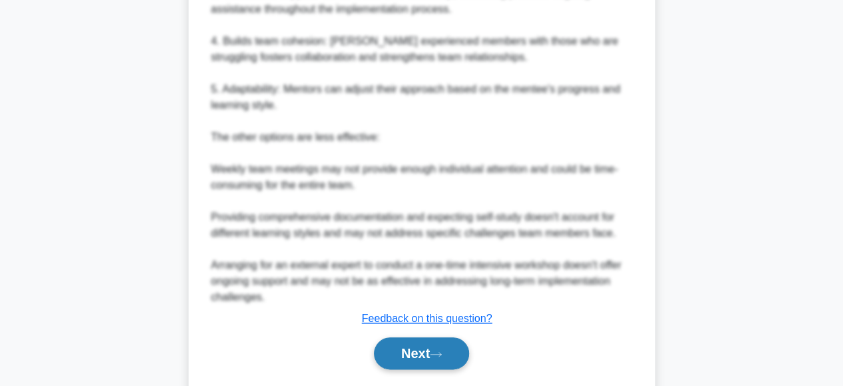
click at [414, 350] on button "Next" at bounding box center [421, 353] width 95 height 32
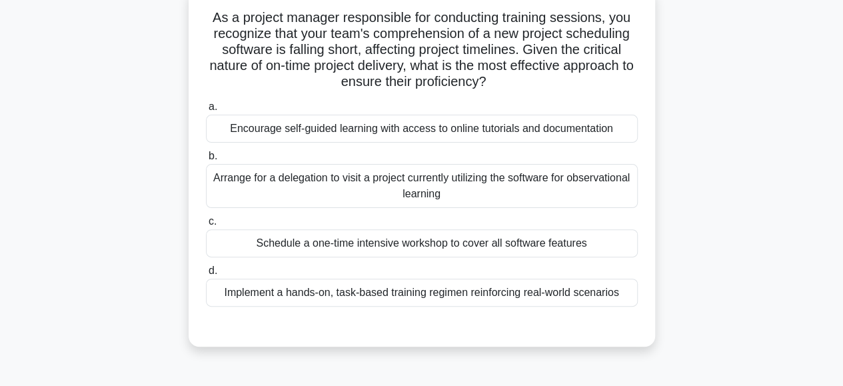
scroll to position [103, 0]
click at [319, 298] on div "Implement a hands-on, task-based training regimen reinforcing real-world scenar…" at bounding box center [422, 292] width 432 height 28
click at [206, 274] on input "d. Implement a hands-on, task-based training regimen reinforcing real-world sce…" at bounding box center [206, 270] width 0 height 9
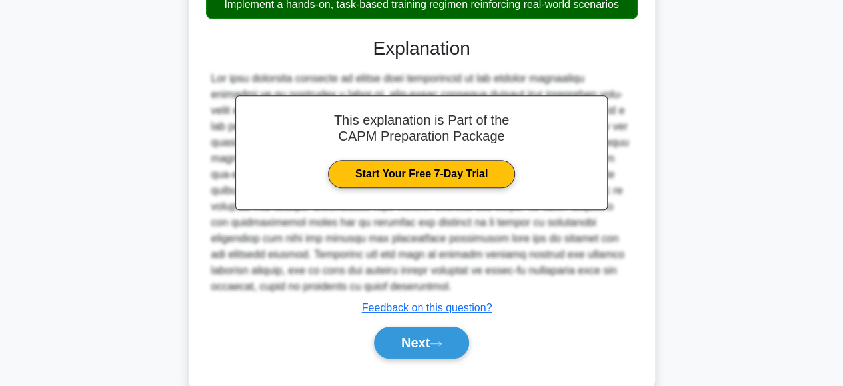
scroll to position [418, 0]
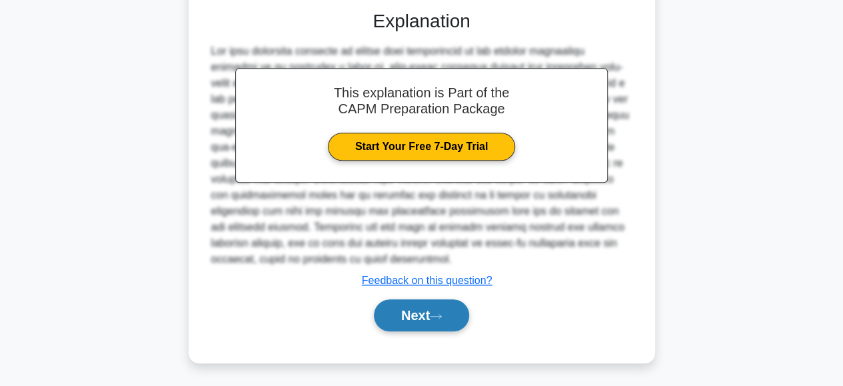
click at [413, 313] on button "Next" at bounding box center [421, 315] width 95 height 32
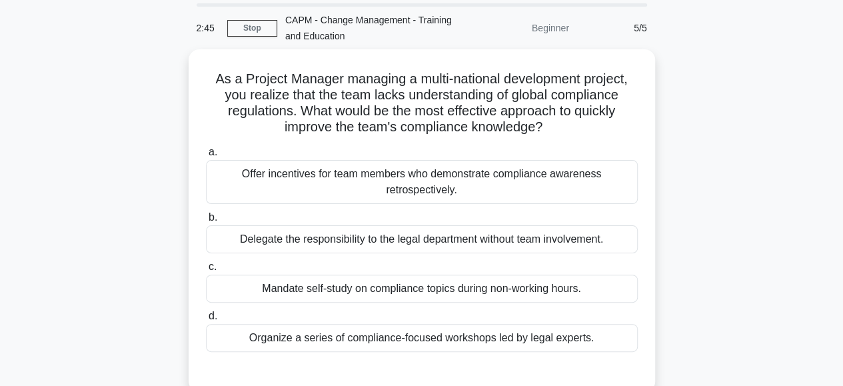
scroll to position [45, 0]
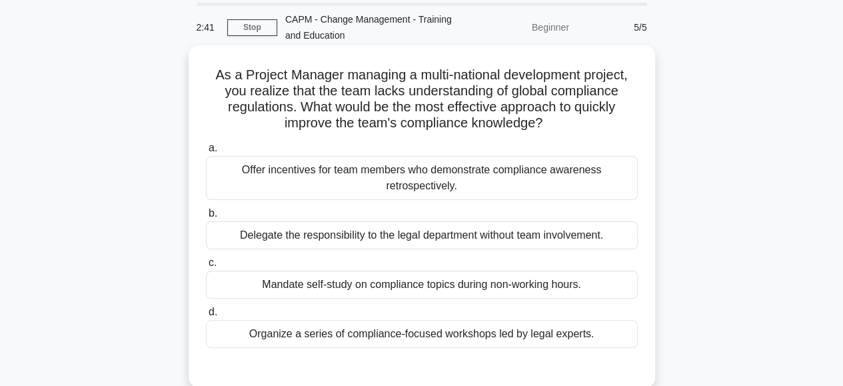
click at [356, 334] on div "Organize a series of compliance-focused workshops led by legal experts." at bounding box center [422, 334] width 432 height 28
click at [206, 316] on input "d. Organize a series of compliance-focused workshops led by legal experts." at bounding box center [206, 312] width 0 height 9
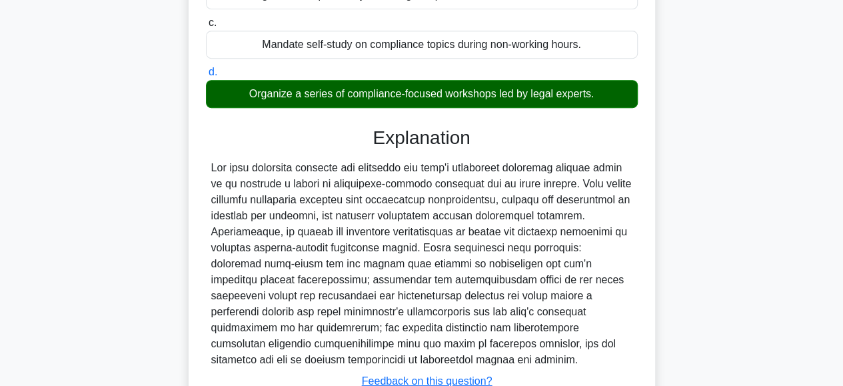
scroll to position [386, 0]
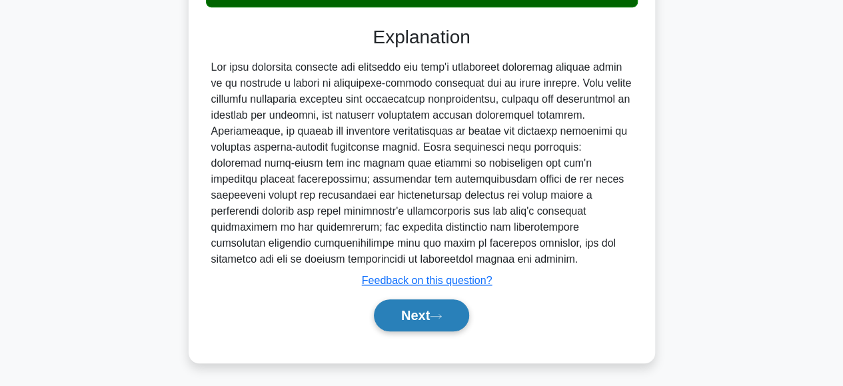
click at [422, 307] on button "Next" at bounding box center [421, 315] width 95 height 32
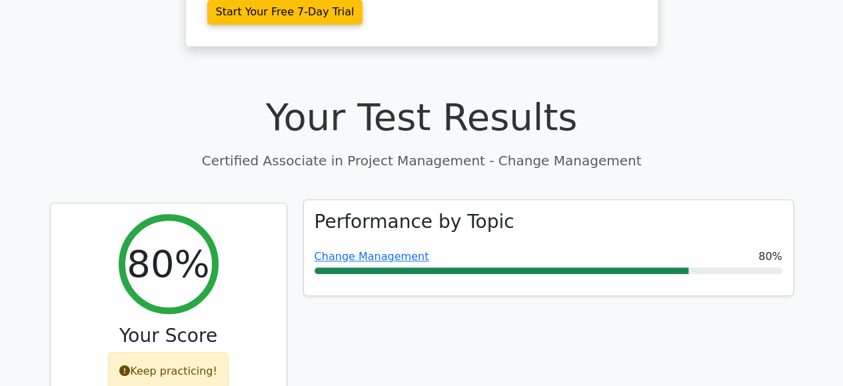
scroll to position [551, 0]
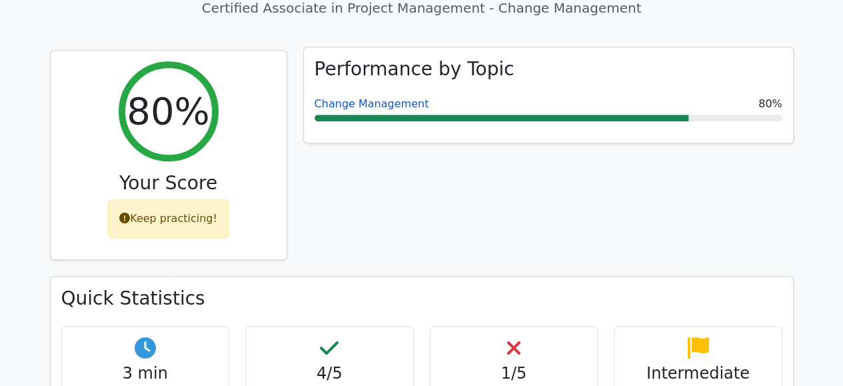
click at [377, 97] on link "Change Management" at bounding box center [371, 103] width 115 height 13
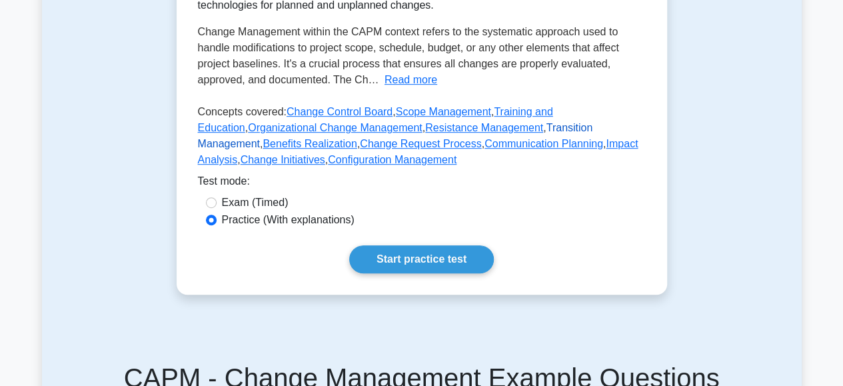
scroll to position [288, 0]
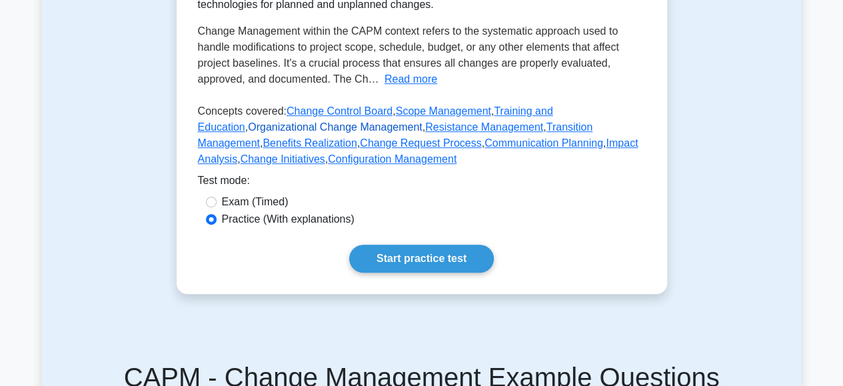
click at [296, 133] on link "Organizational Change Management" at bounding box center [335, 126] width 175 height 11
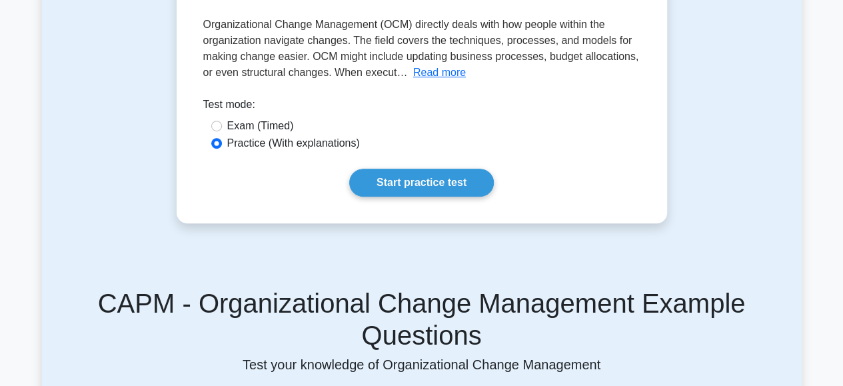
scroll to position [268, 0]
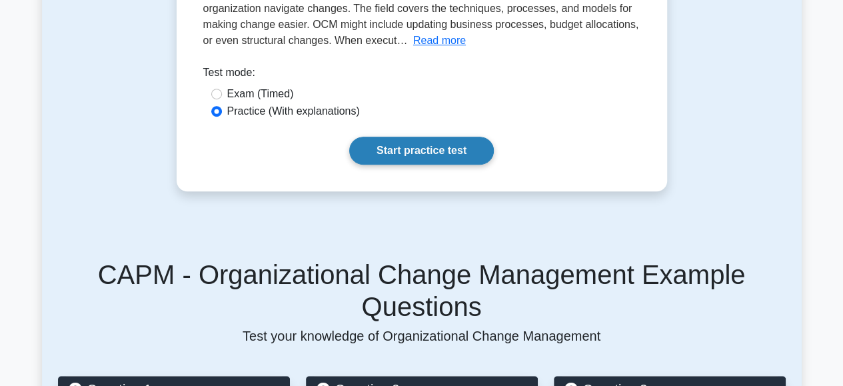
click at [382, 154] on link "Start practice test" at bounding box center [421, 151] width 145 height 28
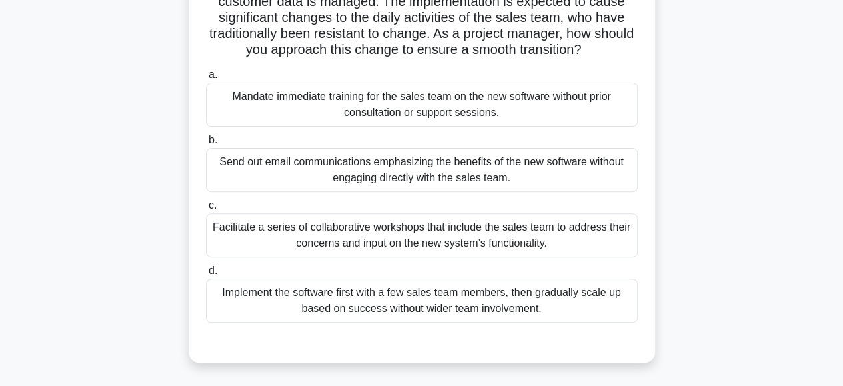
scroll to position [139, 0]
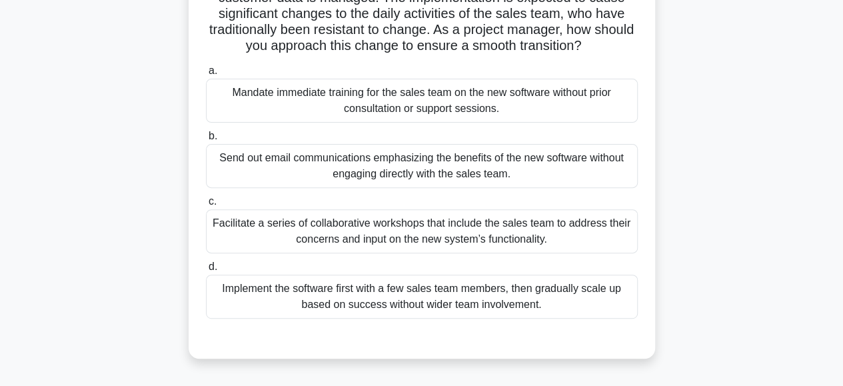
click at [436, 231] on div "Facilitate a series of collaborative workshops that include the sales team to a…" at bounding box center [422, 231] width 432 height 44
click at [206, 206] on input "c. Facilitate a series of collaborative workshops that include the sales team t…" at bounding box center [206, 201] width 0 height 9
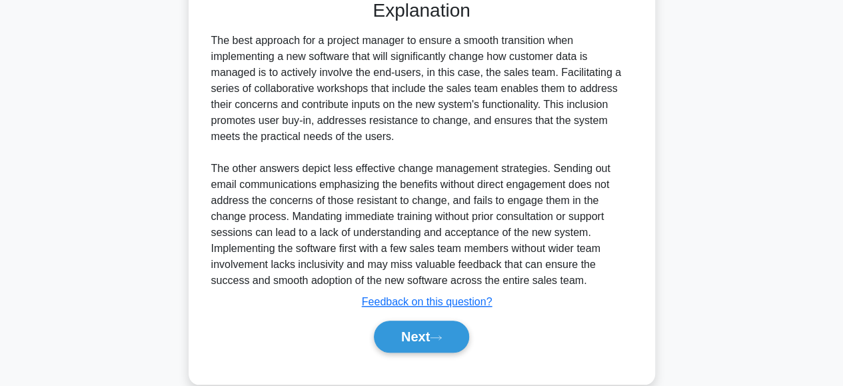
scroll to position [498, 0]
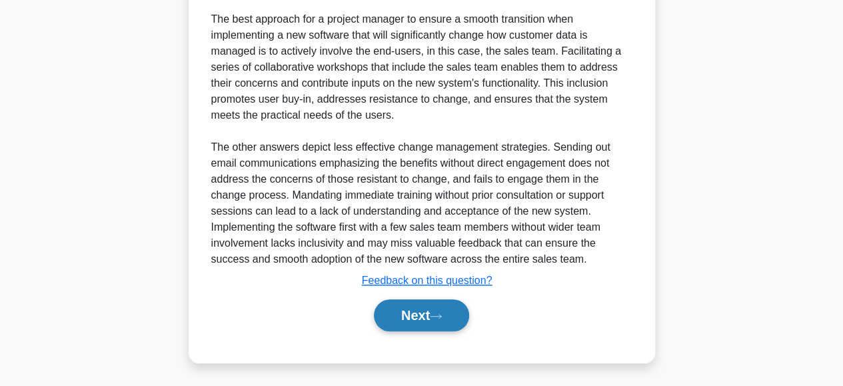
click at [400, 307] on button "Next" at bounding box center [421, 315] width 95 height 32
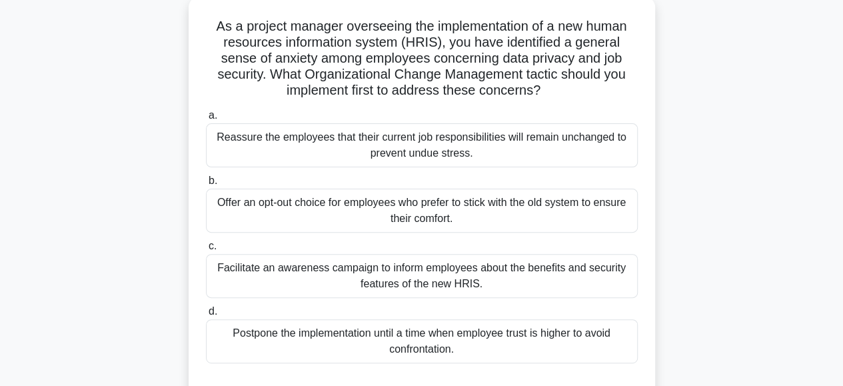
scroll to position [114, 0]
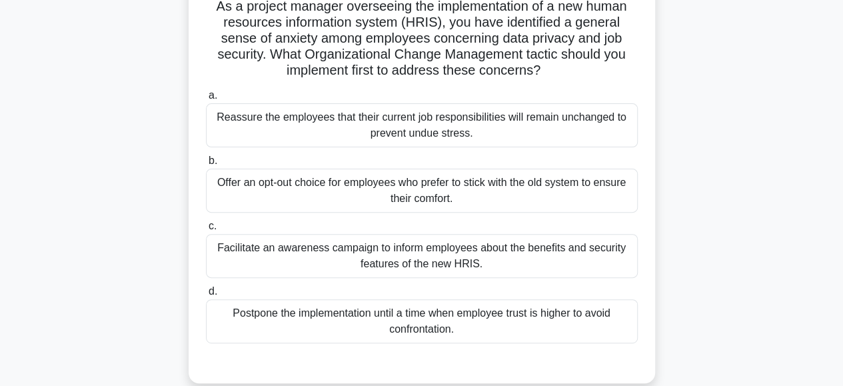
click at [462, 259] on div "Facilitate an awareness campaign to inform employees about the benefits and sec…" at bounding box center [422, 256] width 432 height 44
click at [206, 230] on input "c. Facilitate an awareness campaign to inform employees about the benefits and …" at bounding box center [206, 226] width 0 height 9
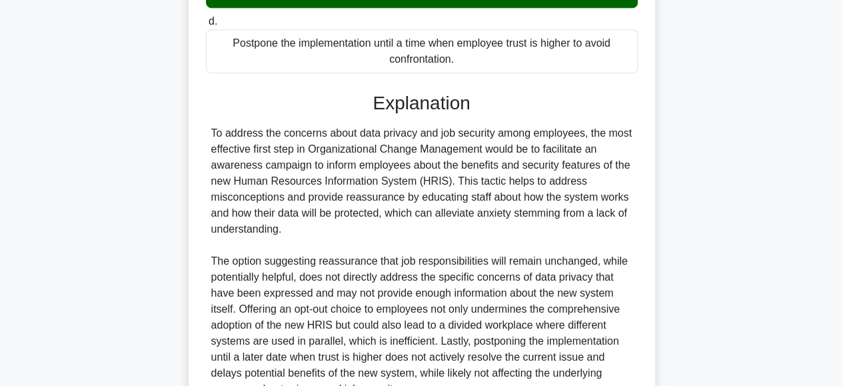
scroll to position [514, 0]
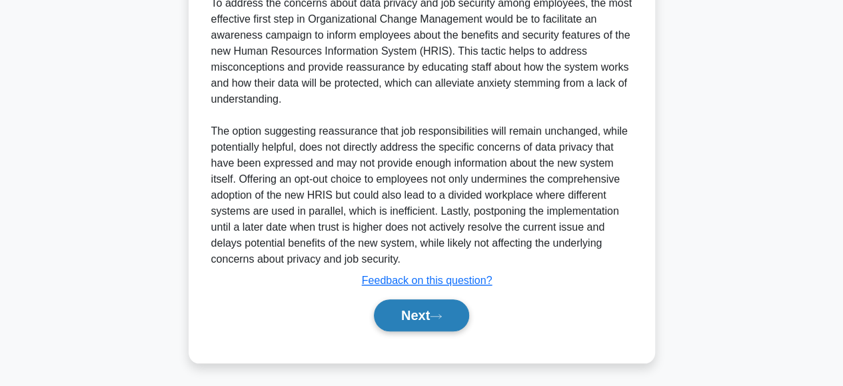
click at [397, 316] on button "Next" at bounding box center [421, 315] width 95 height 32
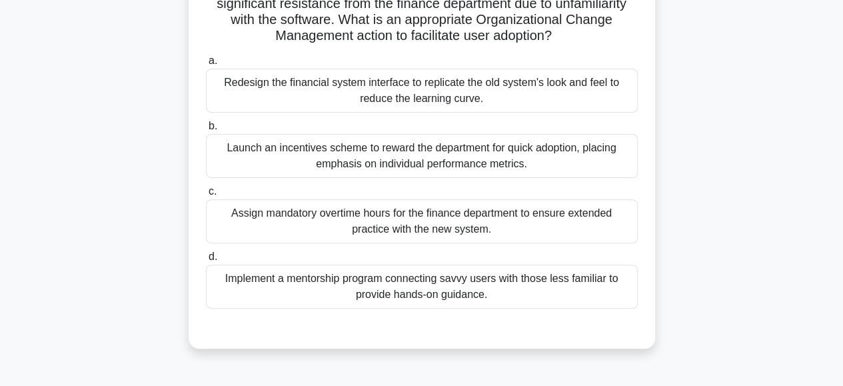
scroll to position [137, 0]
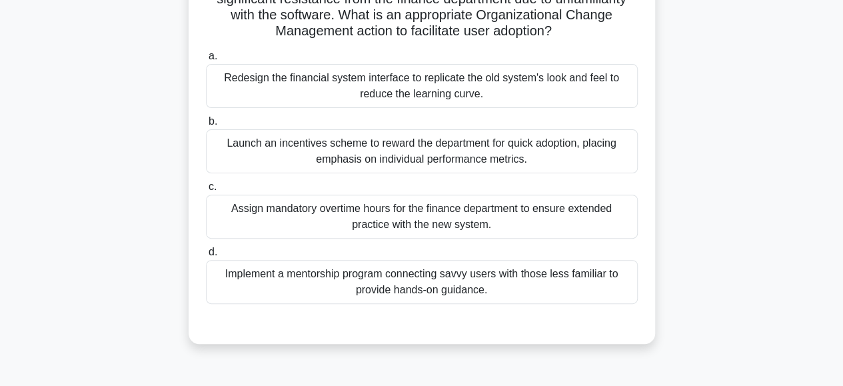
click at [377, 279] on div "Implement a mentorship program connecting savvy users with those less familiar …" at bounding box center [422, 282] width 432 height 44
click at [206, 256] on input "d. Implement a mentorship program connecting savvy users with those less famili…" at bounding box center [206, 252] width 0 height 9
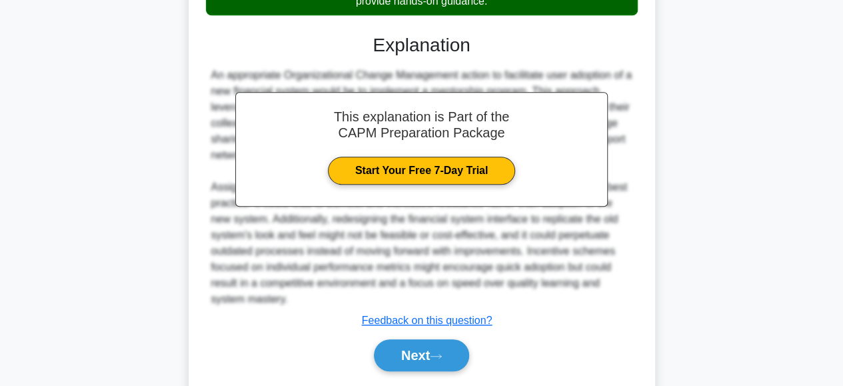
scroll to position [426, 0]
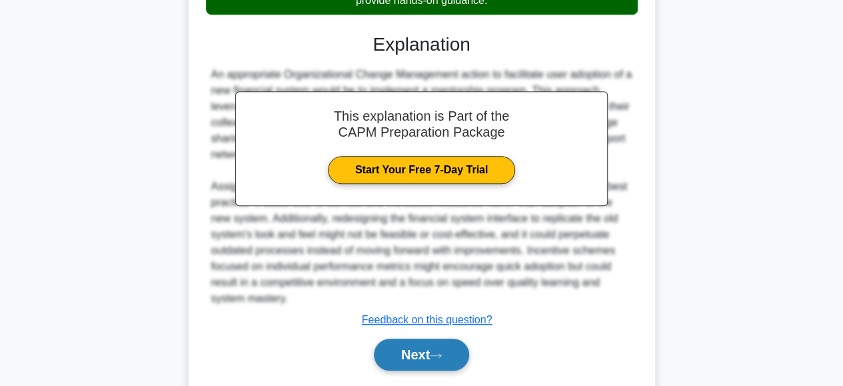
click at [404, 346] on button "Next" at bounding box center [421, 354] width 95 height 32
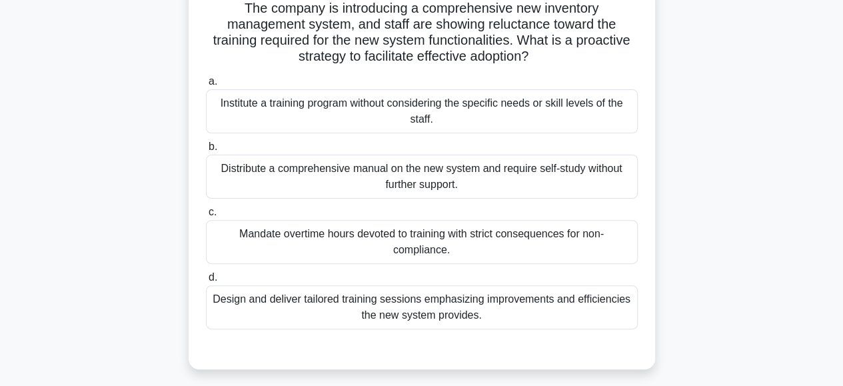
scroll to position [116, 0]
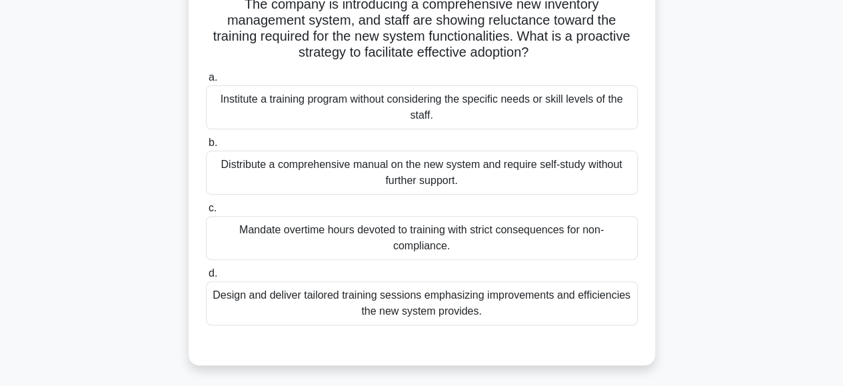
click at [375, 307] on div "Design and deliver tailored training sessions emphasizing improvements and effi…" at bounding box center [422, 303] width 432 height 44
click at [206, 278] on input "d. Design and deliver tailored training sessions emphasizing improvements and e…" at bounding box center [206, 273] width 0 height 9
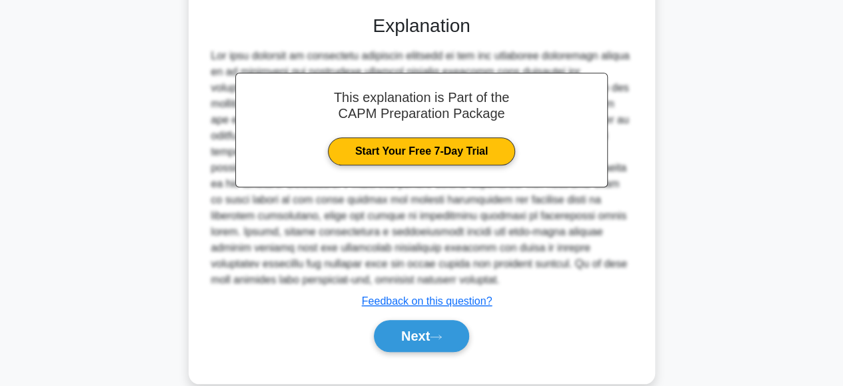
scroll to position [466, 0]
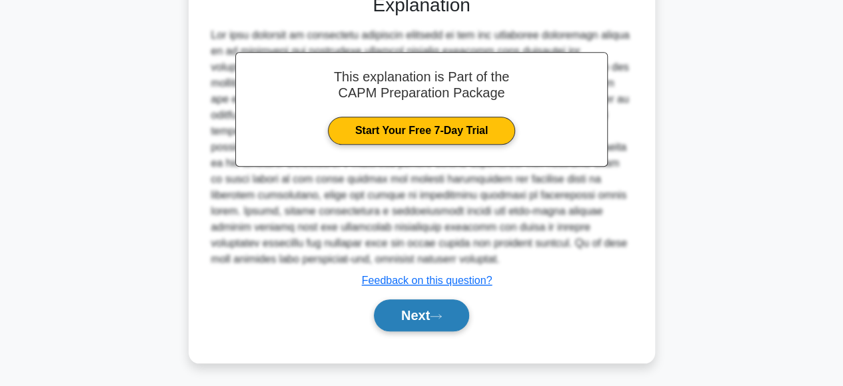
click at [406, 312] on button "Next" at bounding box center [421, 315] width 95 height 32
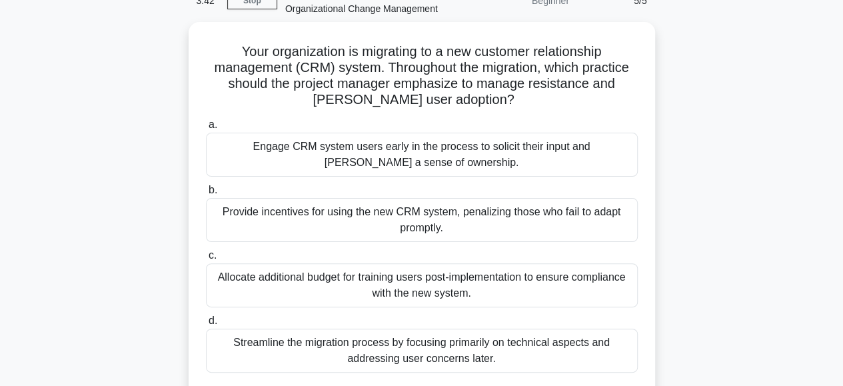
scroll to position [71, 0]
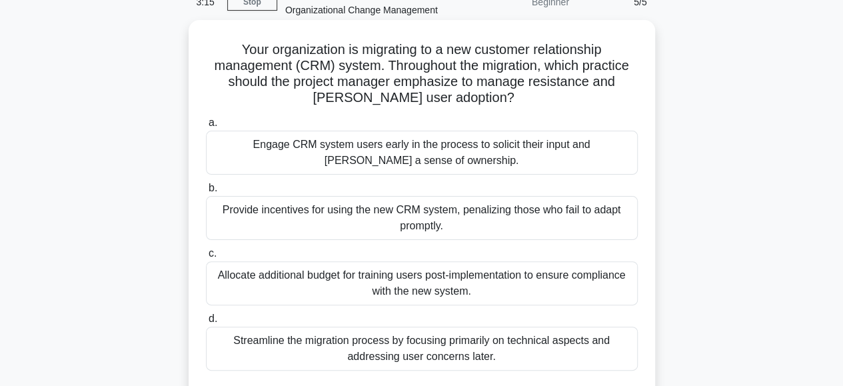
click at [380, 157] on div "Engage CRM system users early in the process to solicit their input and foster …" at bounding box center [422, 153] width 432 height 44
click at [206, 127] on input "a. Engage CRM system users early in the process to solicit their input and fost…" at bounding box center [206, 123] width 0 height 9
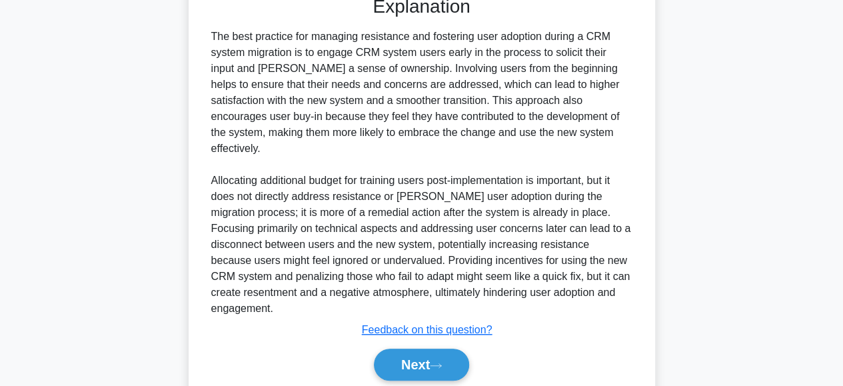
scroll to position [498, 0]
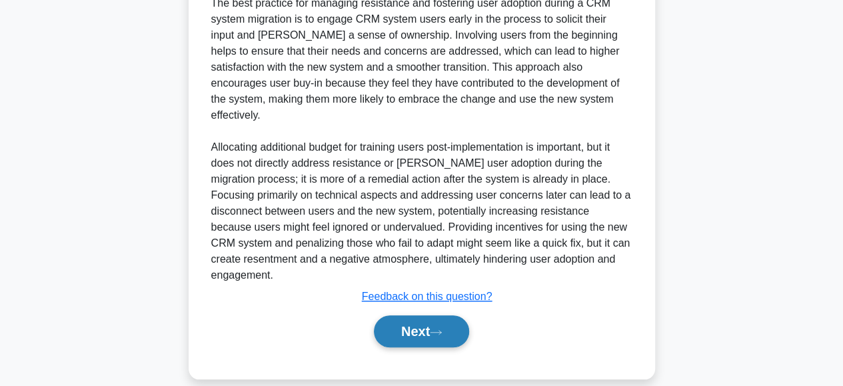
click at [404, 315] on button "Next" at bounding box center [421, 331] width 95 height 32
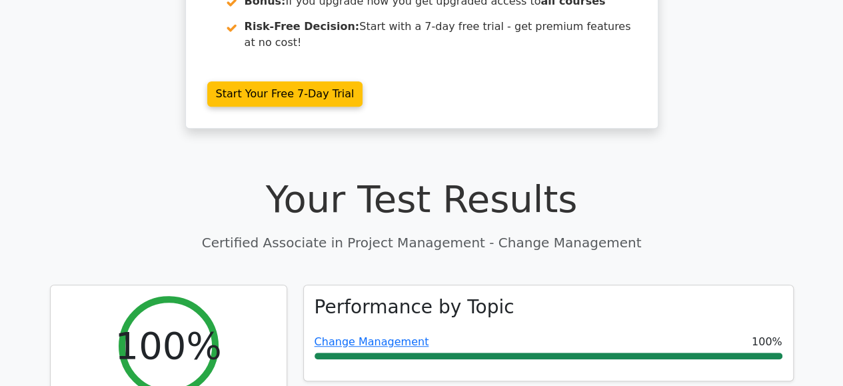
scroll to position [330, 0]
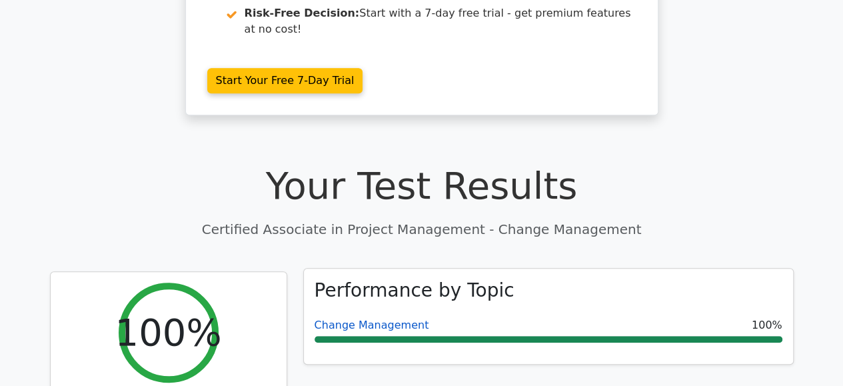
click at [374, 318] on link "Change Management" at bounding box center [371, 324] width 115 height 13
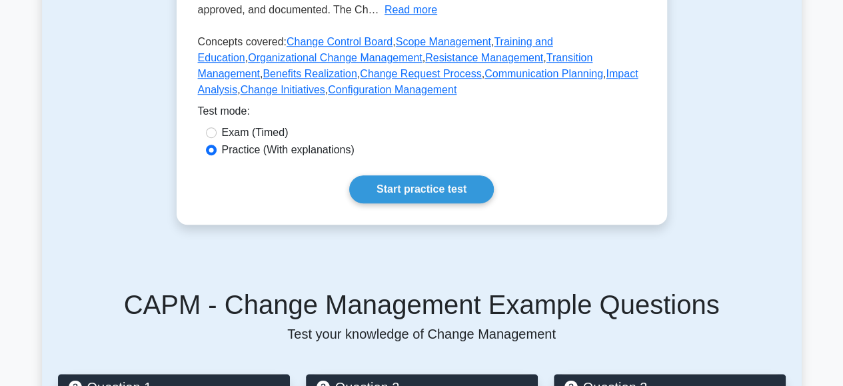
scroll to position [358, 0]
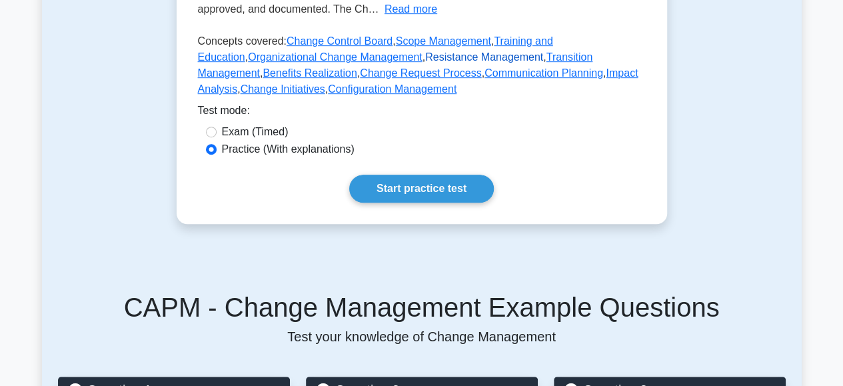
click at [425, 63] on link "Resistance Management" at bounding box center [484, 56] width 118 height 11
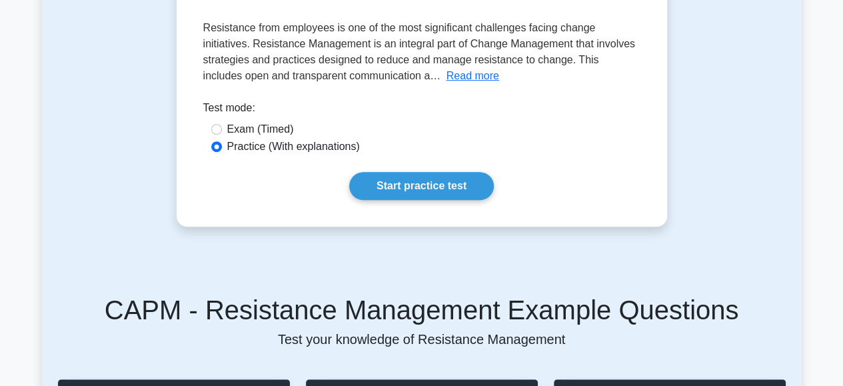
scroll to position [233, 0]
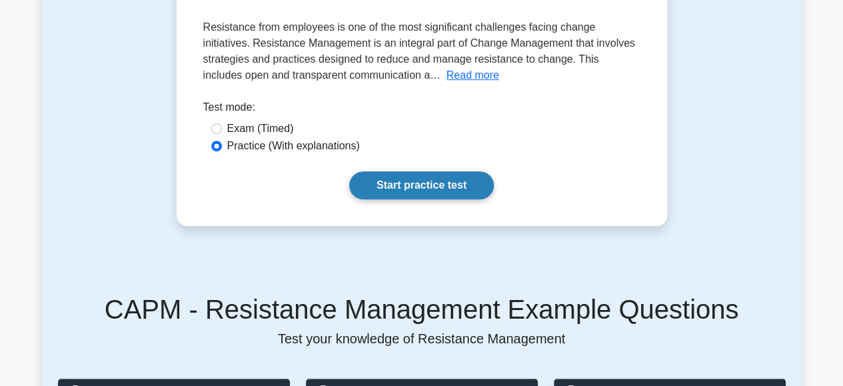
click at [398, 183] on link "Start practice test" at bounding box center [421, 185] width 145 height 28
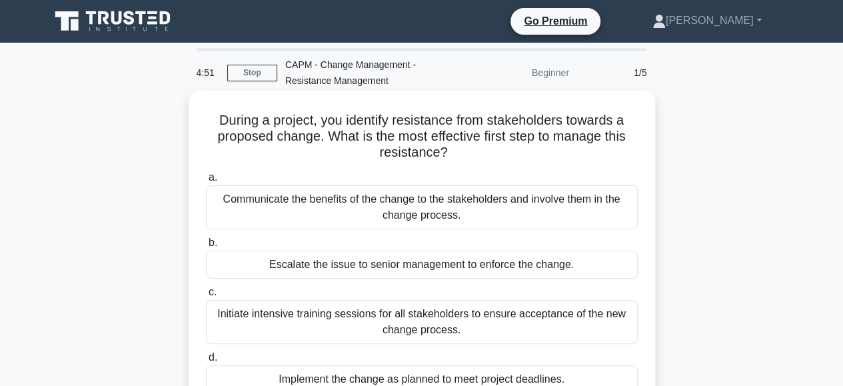
click at [458, 209] on div "Communicate the benefits of the change to the stakeholders and involve them in …" at bounding box center [422, 207] width 432 height 44
click at [206, 182] on input "a. Communicate the benefits of the change to the stakeholders and involve them …" at bounding box center [206, 177] width 0 height 9
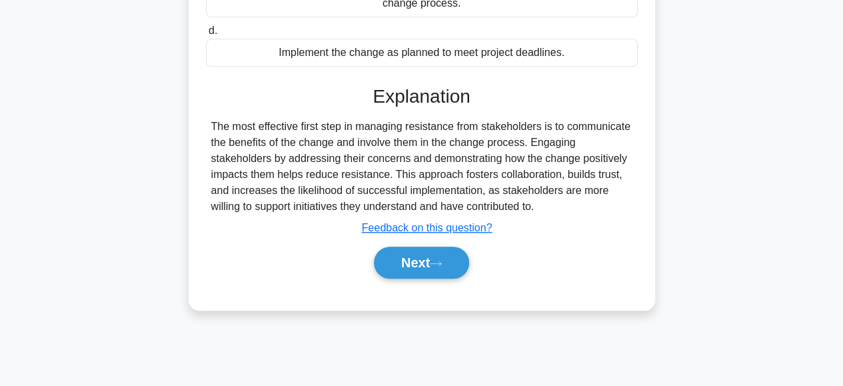
scroll to position [334, 0]
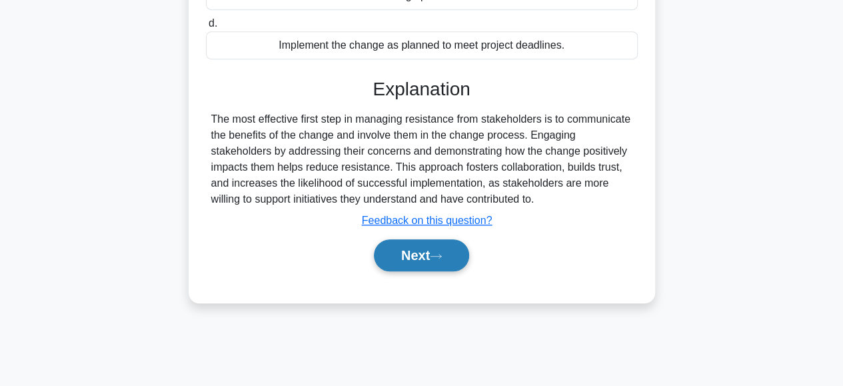
click at [389, 254] on button "Next" at bounding box center [421, 255] width 95 height 32
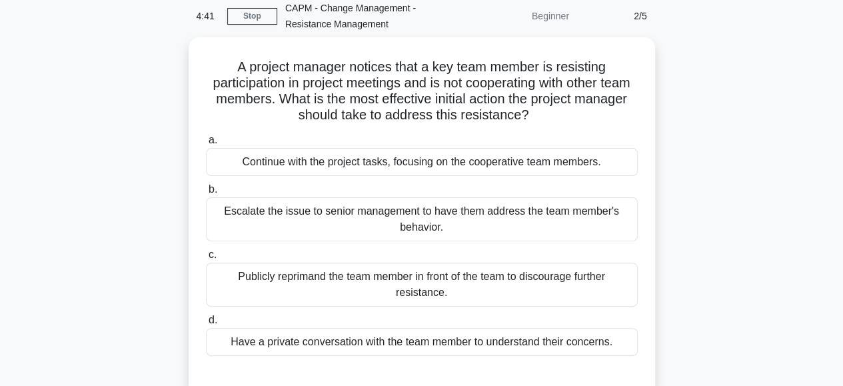
scroll to position [57, 0]
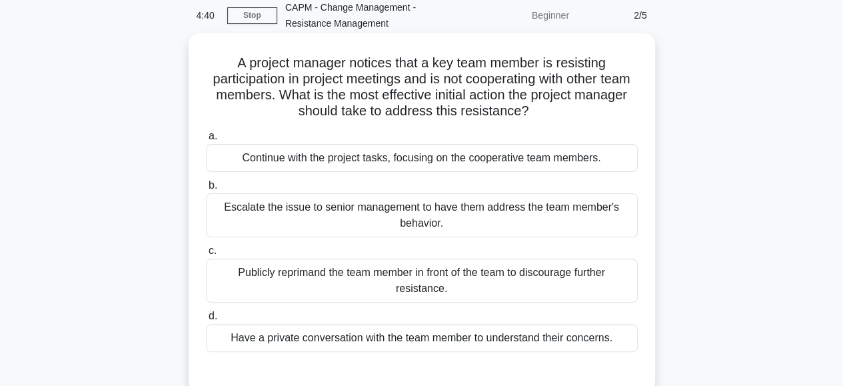
click at [332, 334] on div "Have a private conversation with the team member to understand their concerns." at bounding box center [422, 338] width 432 height 28
click at [206, 320] on input "d. Have a private conversation with the team member to understand their concern…" at bounding box center [206, 316] width 0 height 9
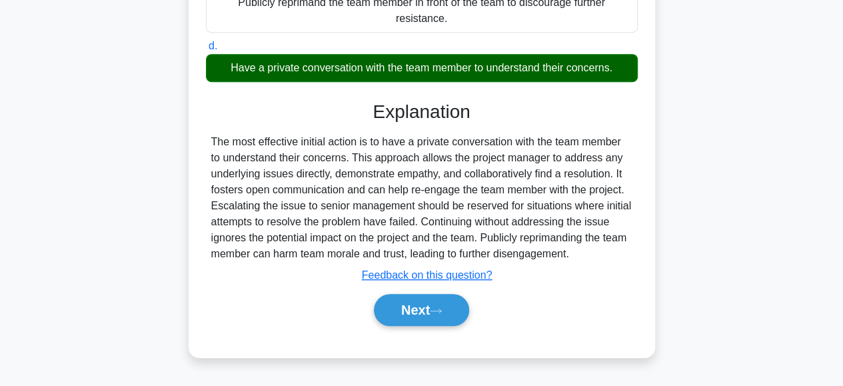
scroll to position [332, 0]
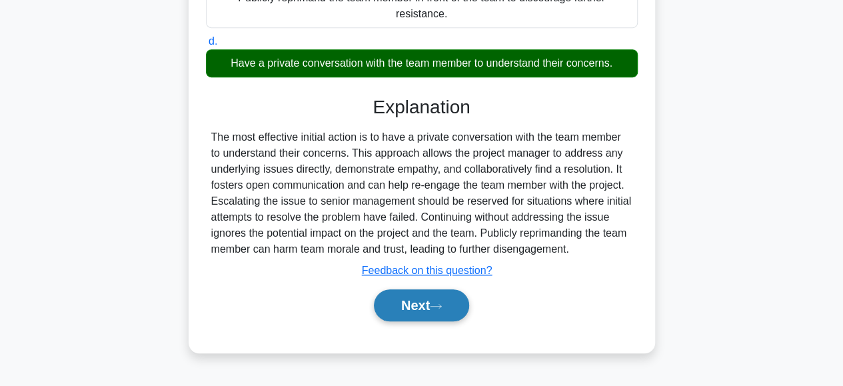
click at [410, 301] on button "Next" at bounding box center [421, 305] width 95 height 32
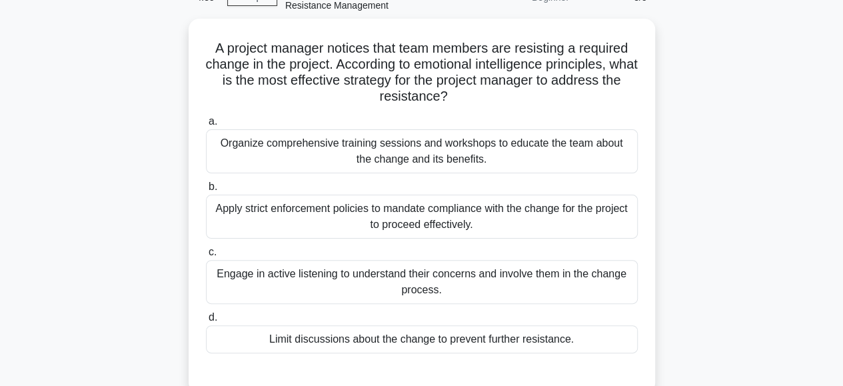
scroll to position [75, 0]
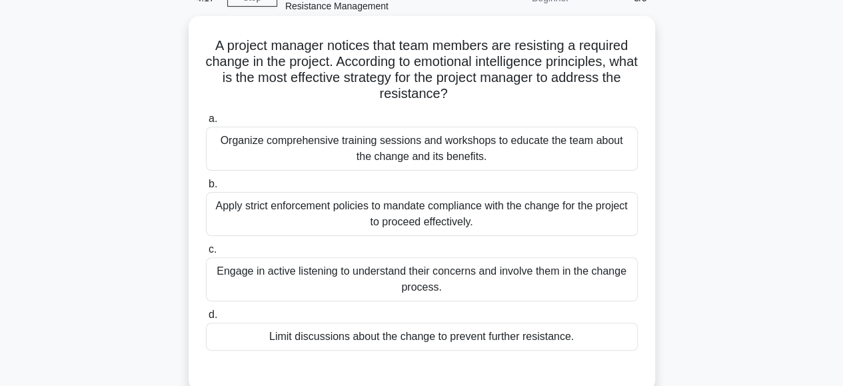
click at [401, 282] on div "Engage in active listening to understand their concerns and involve them in the…" at bounding box center [422, 279] width 432 height 44
click at [206, 254] on input "c. Engage in active listening to understand their concerns and involve them in …" at bounding box center [206, 249] width 0 height 9
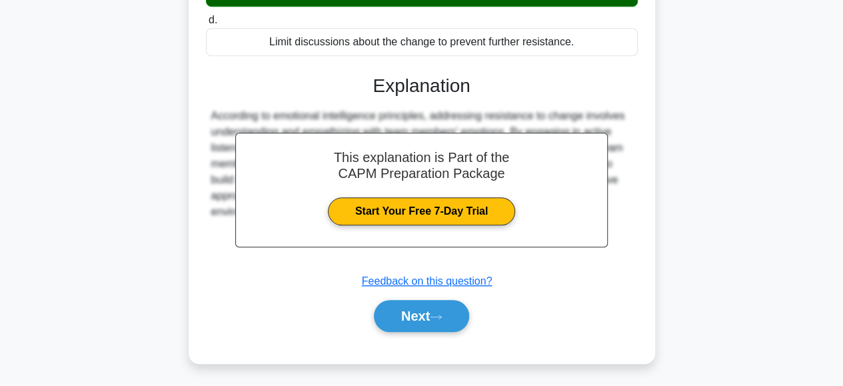
scroll to position [370, 0]
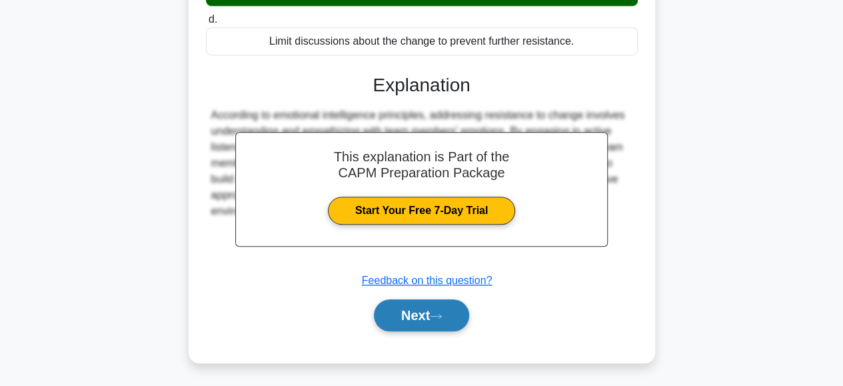
click at [408, 318] on button "Next" at bounding box center [421, 315] width 95 height 32
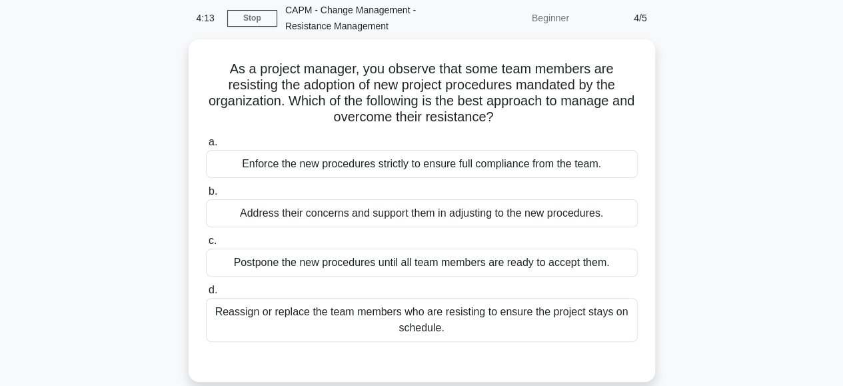
scroll to position [54, 0]
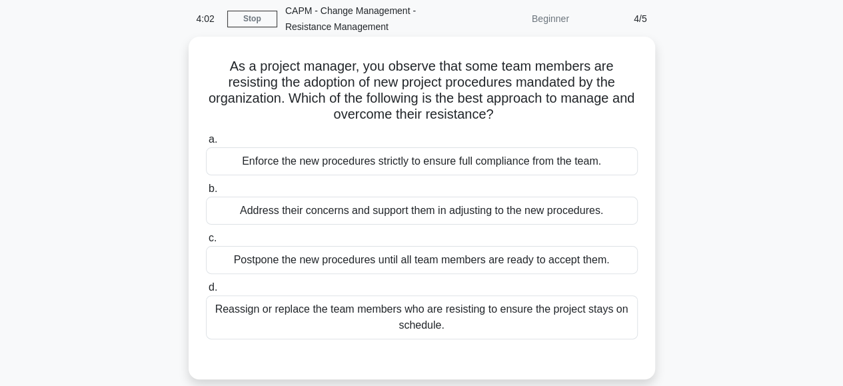
click at [410, 206] on div "Address their concerns and support them in adjusting to the new procedures." at bounding box center [422, 210] width 432 height 28
click at [206, 193] on input "b. Address their concerns and support them in adjusting to the new procedures." at bounding box center [206, 189] width 0 height 9
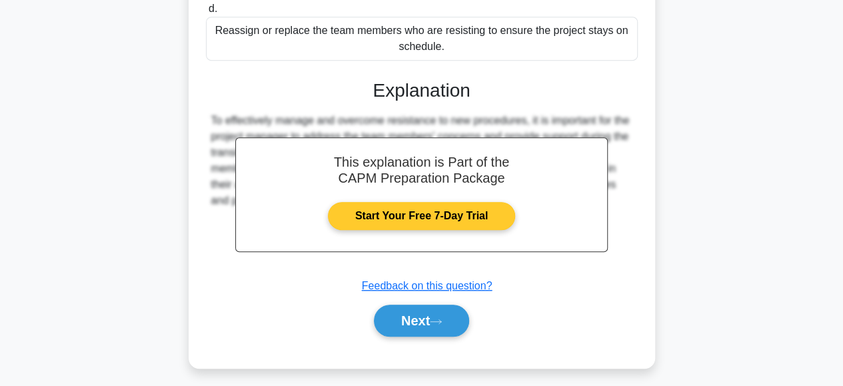
scroll to position [333, 0]
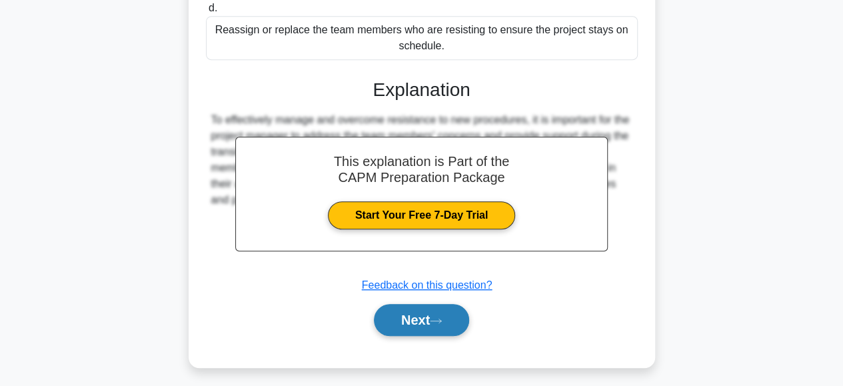
click at [396, 326] on button "Next" at bounding box center [421, 320] width 95 height 32
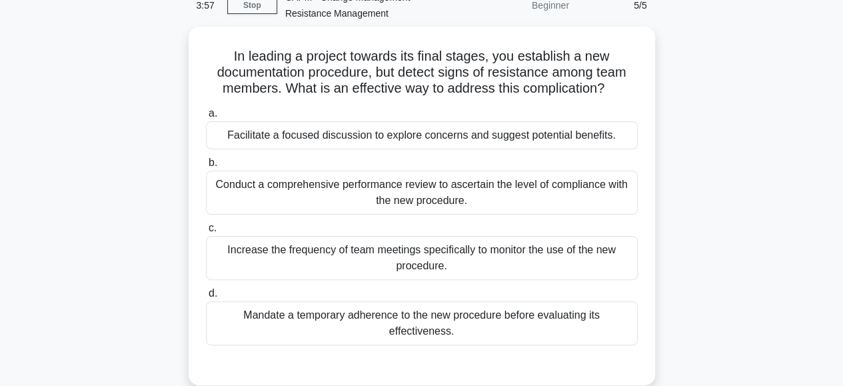
scroll to position [63, 0]
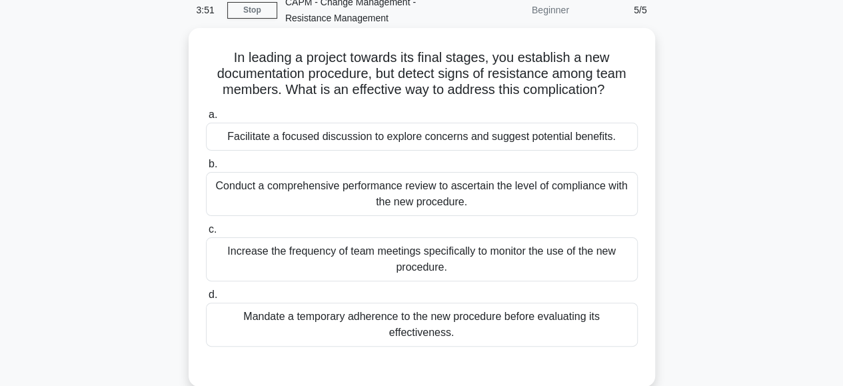
click at [362, 191] on div "Conduct a comprehensive performance review to ascertain the level of compliance…" at bounding box center [422, 194] width 432 height 44
click at [206, 169] on input "b. Conduct a comprehensive performance review to ascertain the level of complia…" at bounding box center [206, 164] width 0 height 9
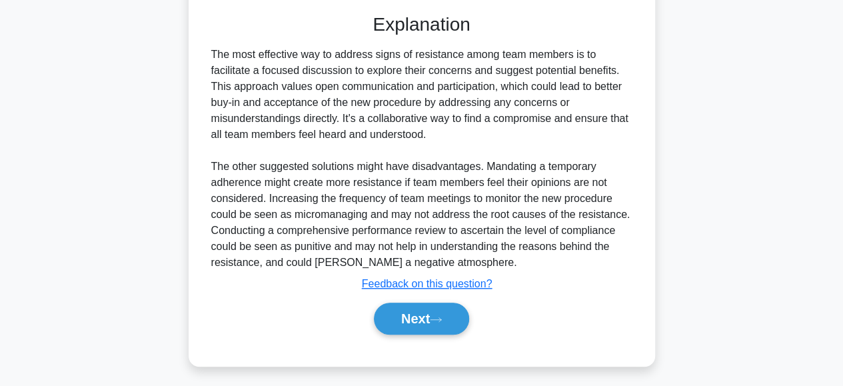
scroll to position [420, 0]
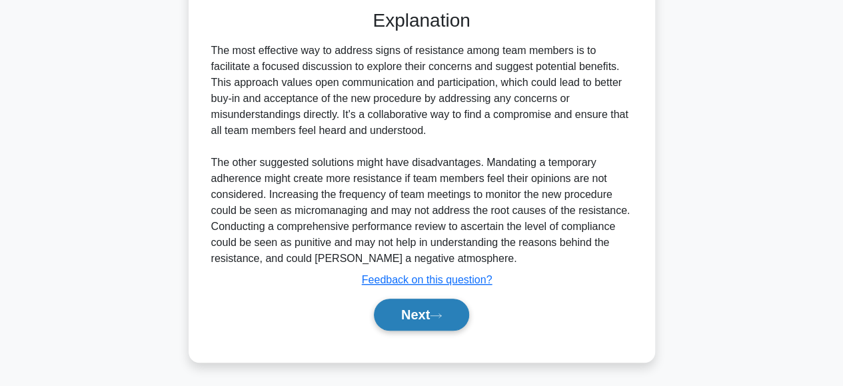
click at [405, 322] on button "Next" at bounding box center [421, 314] width 95 height 32
